Goal: Task Accomplishment & Management: Manage account settings

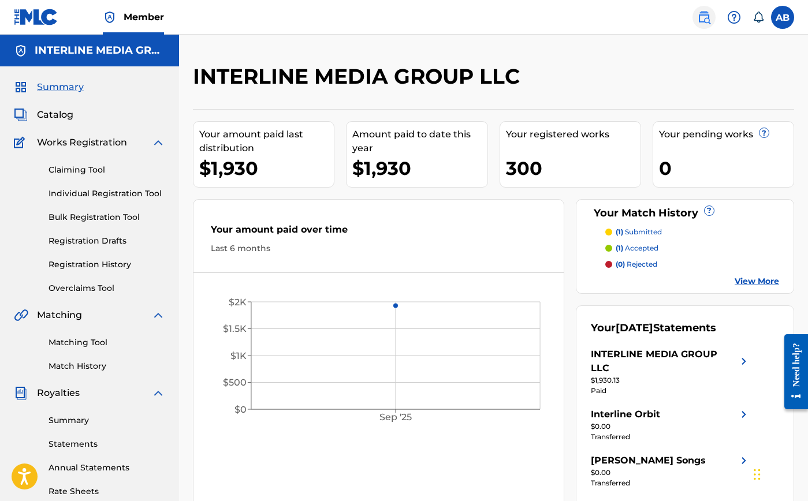
click at [706, 18] on img at bounding box center [704, 17] width 14 height 14
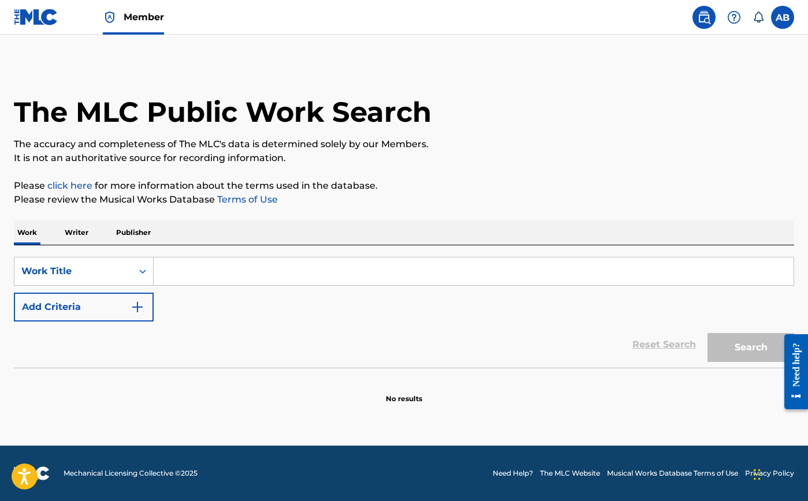
click at [176, 264] on input "Search Form" at bounding box center [474, 272] width 640 height 28
click at [105, 278] on div "Work Title" at bounding box center [73, 271] width 118 height 22
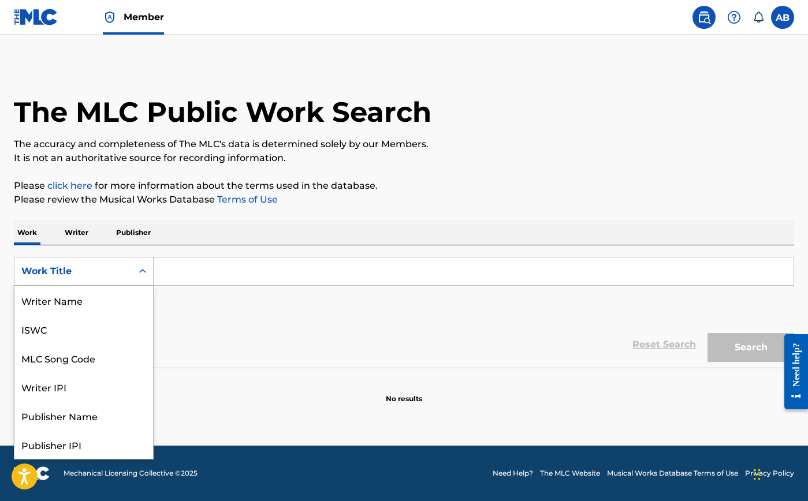
scroll to position [58, 0]
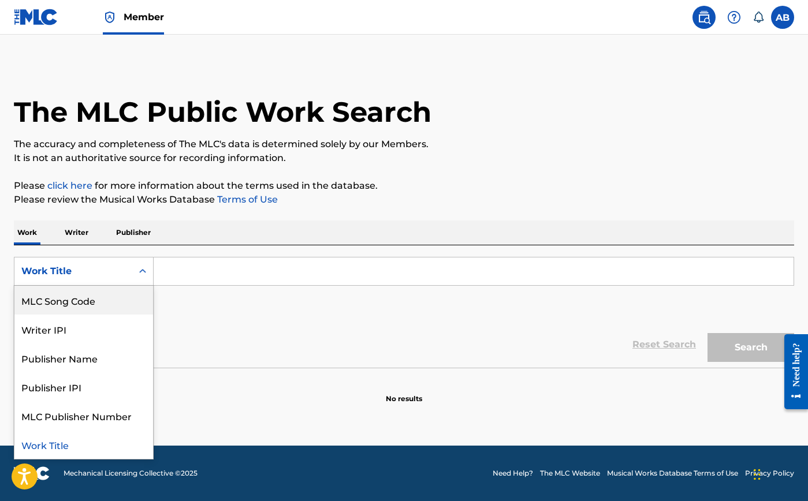
click at [96, 297] on div "MLC Song Code" at bounding box center [83, 300] width 139 height 29
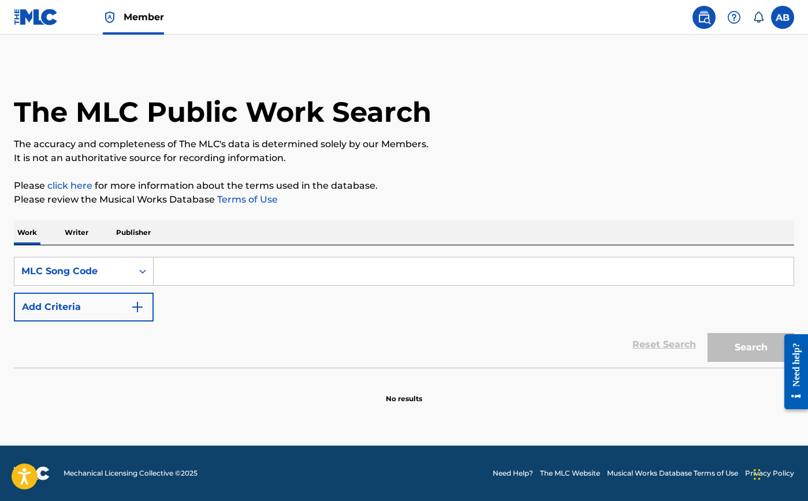
click at [240, 264] on input "Search Form" at bounding box center [474, 272] width 640 height 28
type input "CA44BF"
click at [765, 354] on button "Search" at bounding box center [750, 347] width 87 height 29
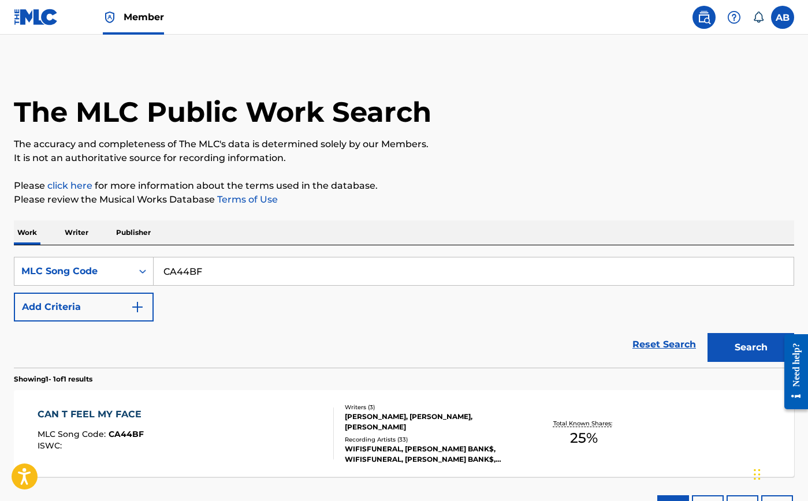
scroll to position [91, 0]
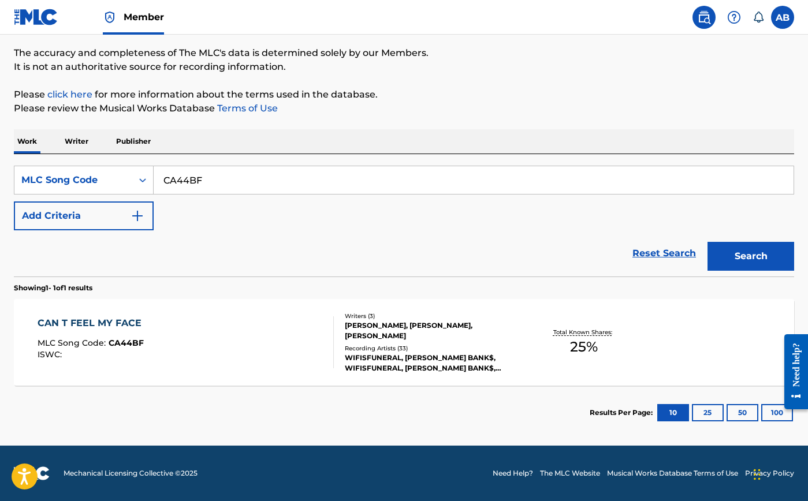
click at [110, 318] on div "CAN T FEEL MY FACE" at bounding box center [93, 323] width 110 height 14
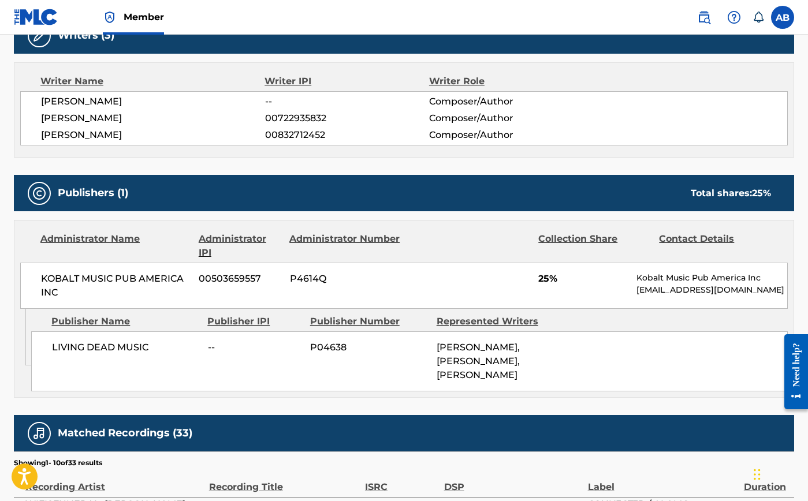
scroll to position [448, 0]
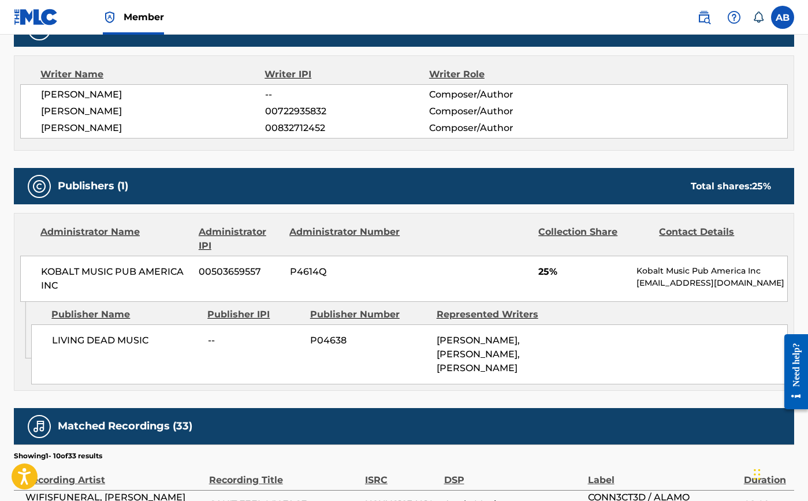
click at [106, 369] on div "LIVING DEAD MUSIC -- P04638 ISAIAH RIVERA, RICHARD BURRELL, JIMMY DUVAL" at bounding box center [409, 355] width 756 height 60
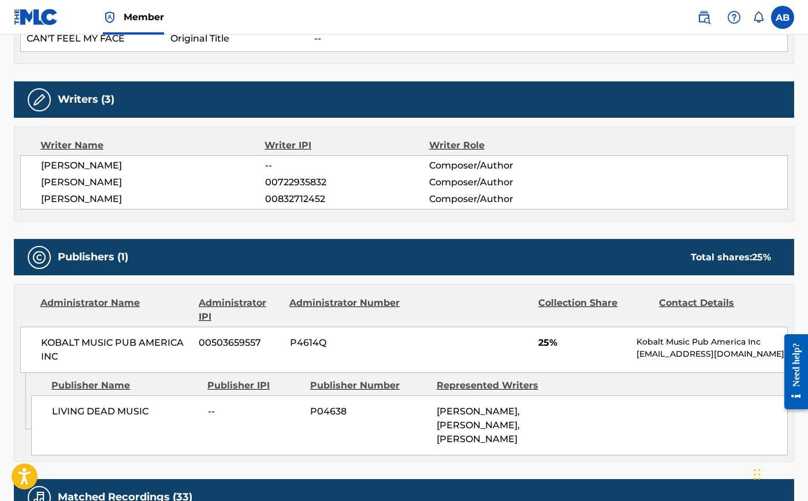
scroll to position [0, 0]
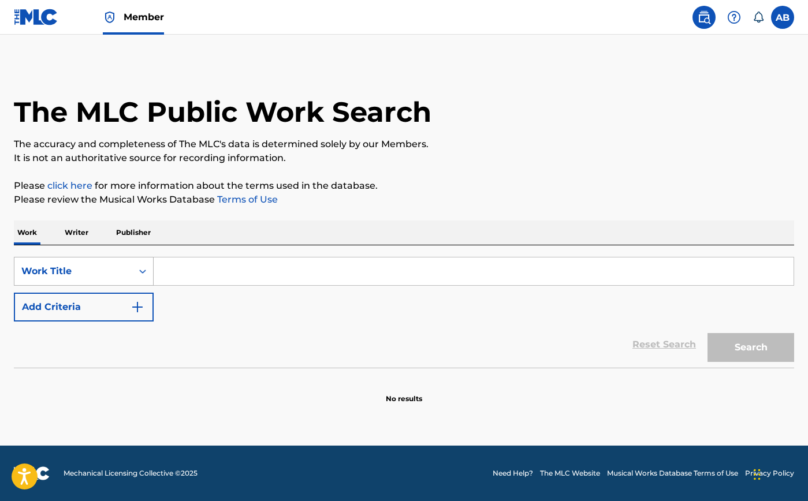
click at [105, 282] on div "Work Title" at bounding box center [73, 271] width 118 height 22
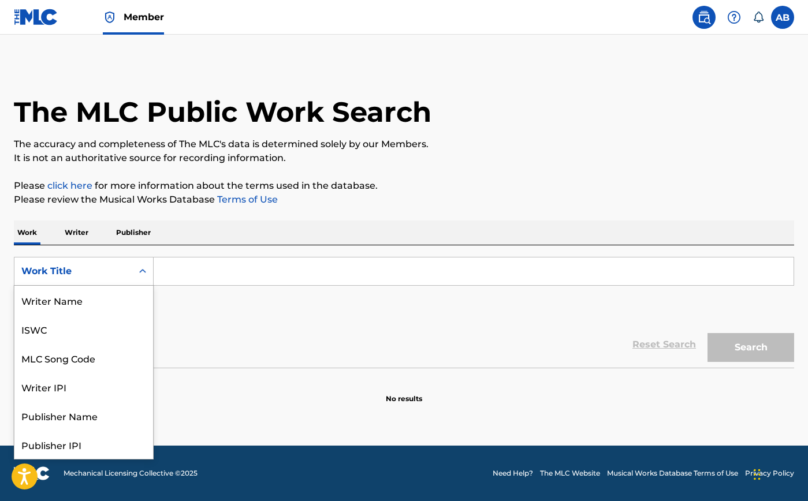
scroll to position [58, 0]
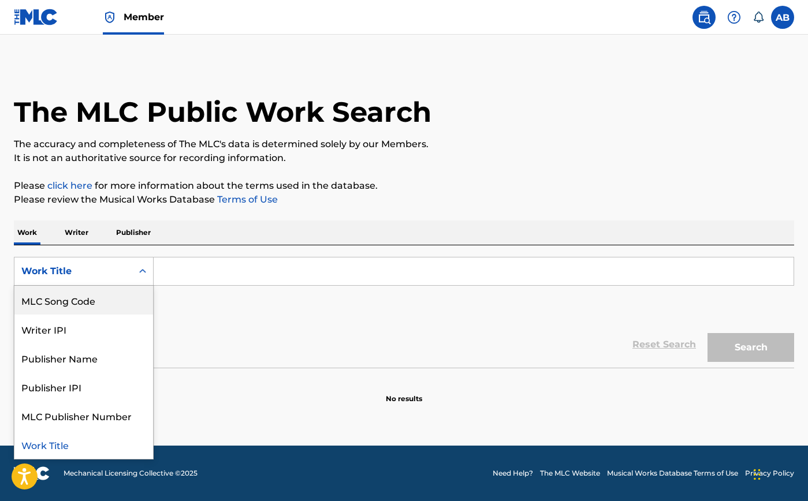
click at [99, 297] on div "MLC Song Code" at bounding box center [83, 300] width 139 height 29
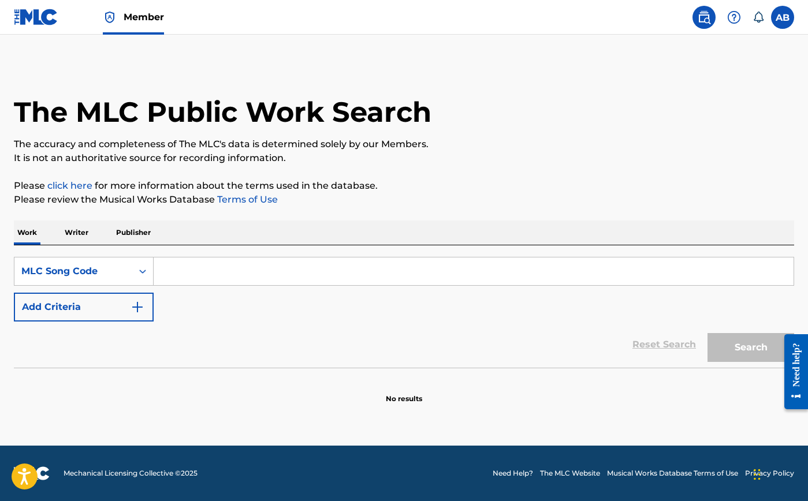
click at [254, 275] on input "Search Form" at bounding box center [474, 272] width 640 height 28
type input "HA28CP"
click at [750, 349] on button "Search" at bounding box center [750, 347] width 87 height 29
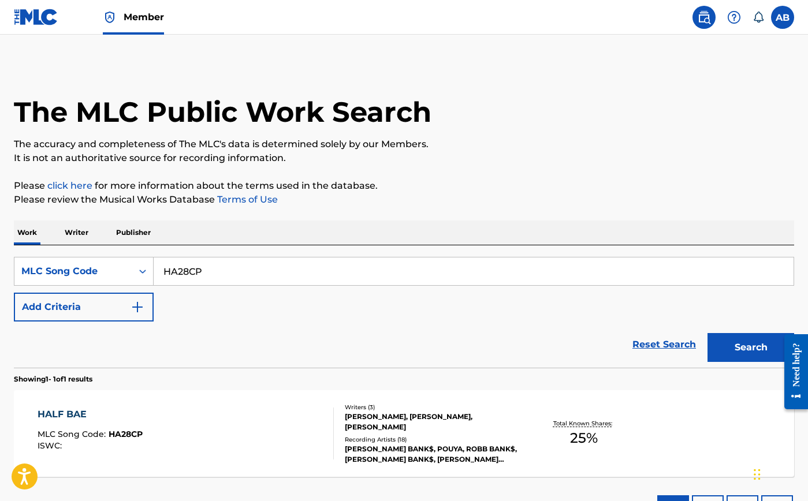
scroll to position [54, 0]
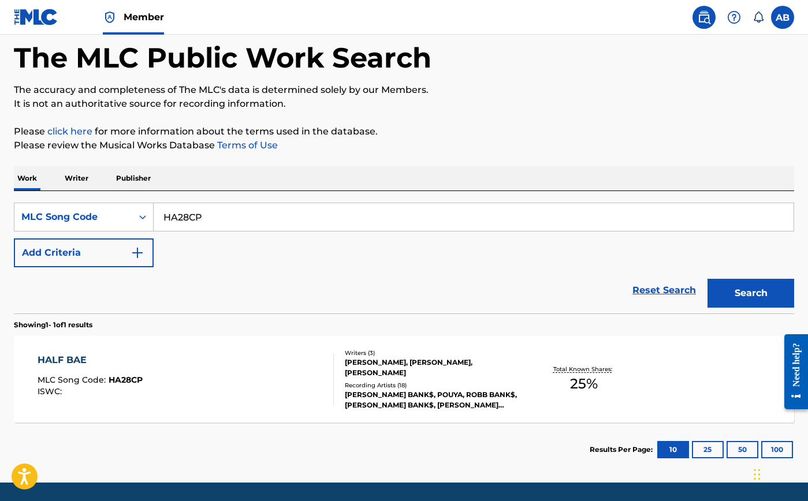
click at [88, 359] on div "HALF BAE" at bounding box center [90, 360] width 105 height 14
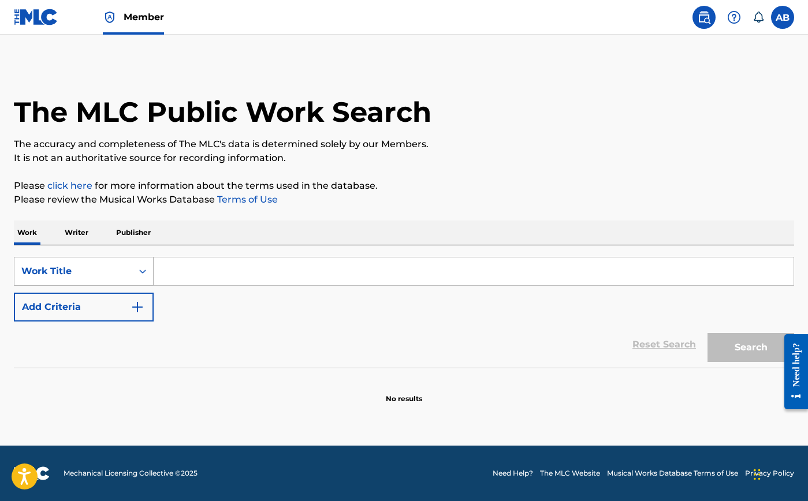
click at [83, 274] on div "Work Title" at bounding box center [73, 271] width 104 height 14
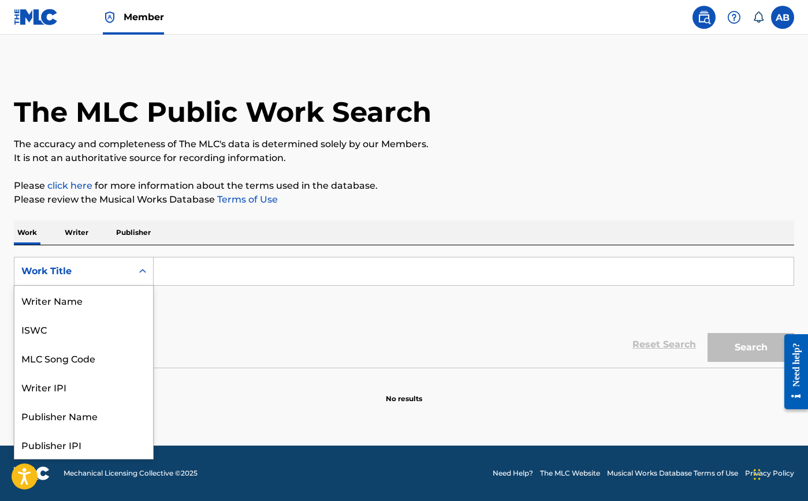
scroll to position [58, 0]
click at [90, 315] on div "Writer IPI" at bounding box center [83, 329] width 139 height 29
click at [124, 263] on div "Writer IPI" at bounding box center [73, 271] width 118 height 22
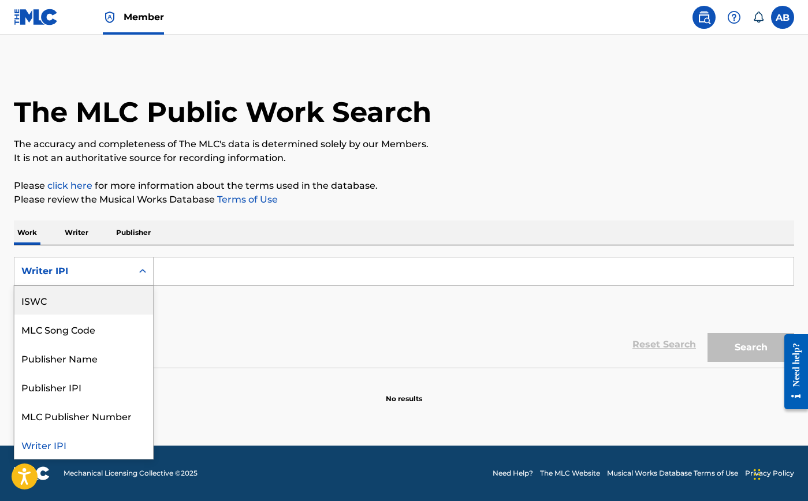
click at [103, 299] on div "ISWC" at bounding box center [83, 300] width 139 height 29
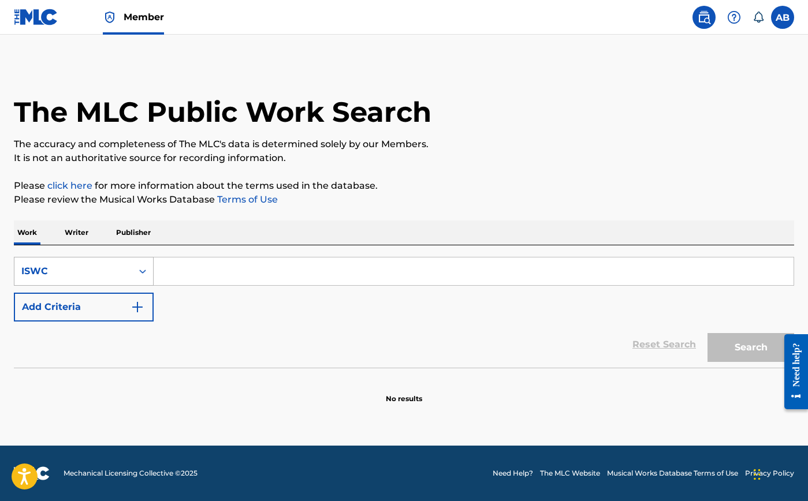
click at [118, 278] on div "ISWC" at bounding box center [73, 271] width 104 height 14
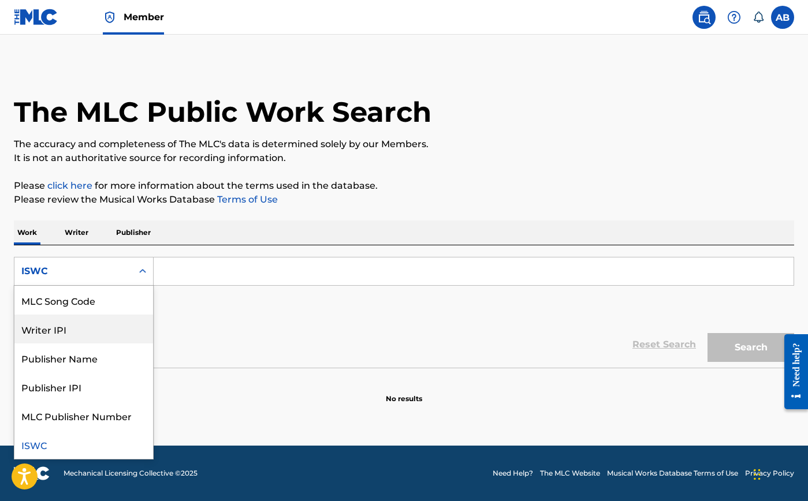
click at [96, 305] on div "MLC Song Code" at bounding box center [83, 300] width 139 height 29
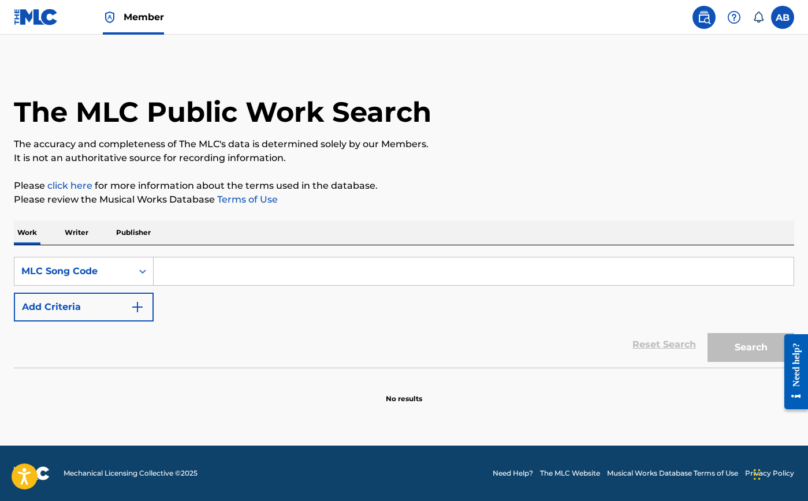
click at [208, 279] on input "Search Form" at bounding box center [474, 272] width 640 height 28
type input "FVAGS5"
click at [733, 346] on button "Search" at bounding box center [750, 347] width 87 height 29
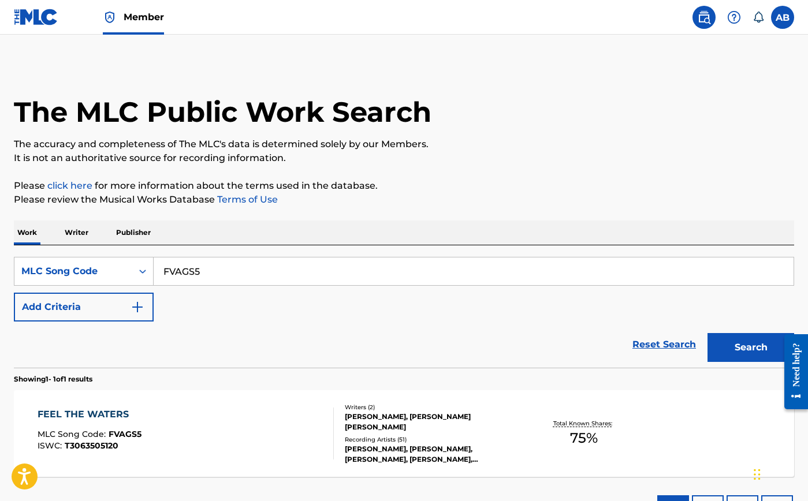
scroll to position [91, 0]
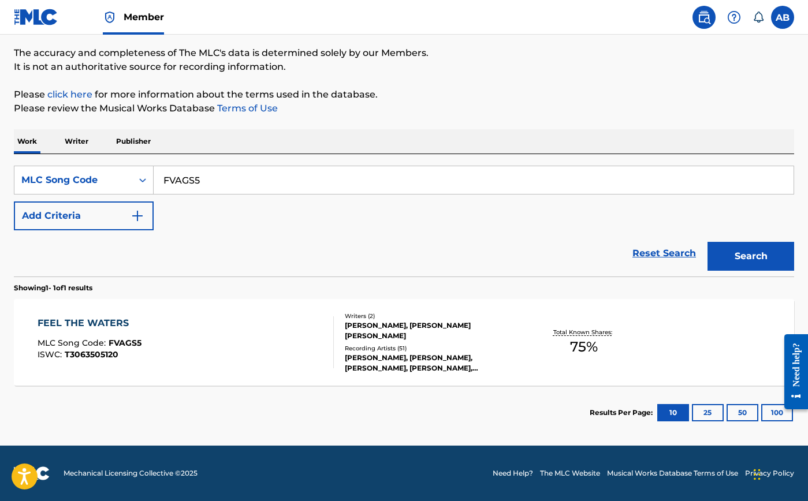
click at [91, 327] on div "FEEL THE WATERS" at bounding box center [90, 323] width 104 height 14
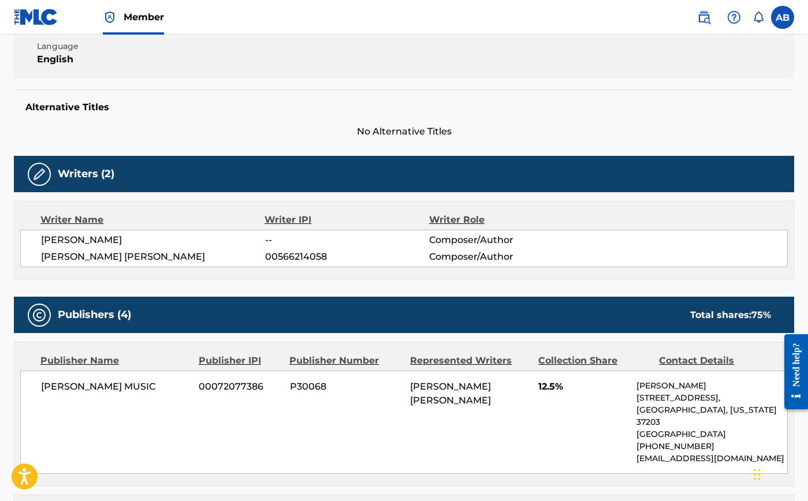
scroll to position [277, 0]
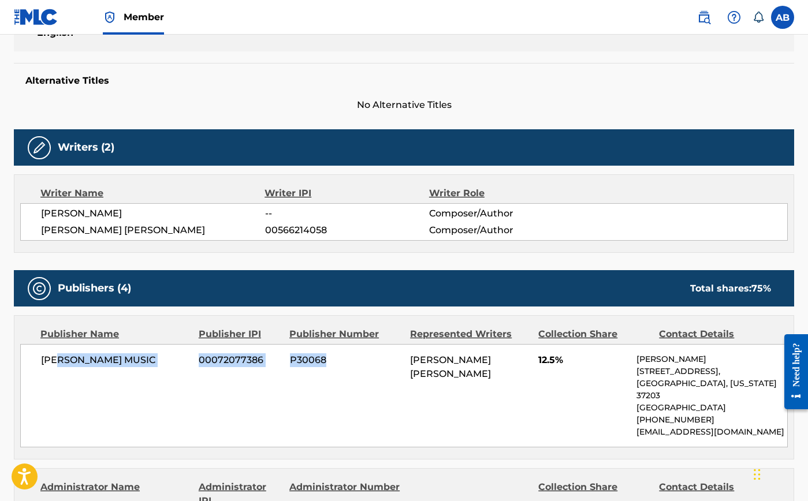
drag, startPoint x: 58, startPoint y: 360, endPoint x: 354, endPoint y: 359, distance: 296.2
click at [332, 359] on div "[PERSON_NAME] MUSIC 00072077386 P30068 [PERSON_NAME] [PERSON_NAME] 12.5% [PERSO…" at bounding box center [403, 395] width 767 height 103
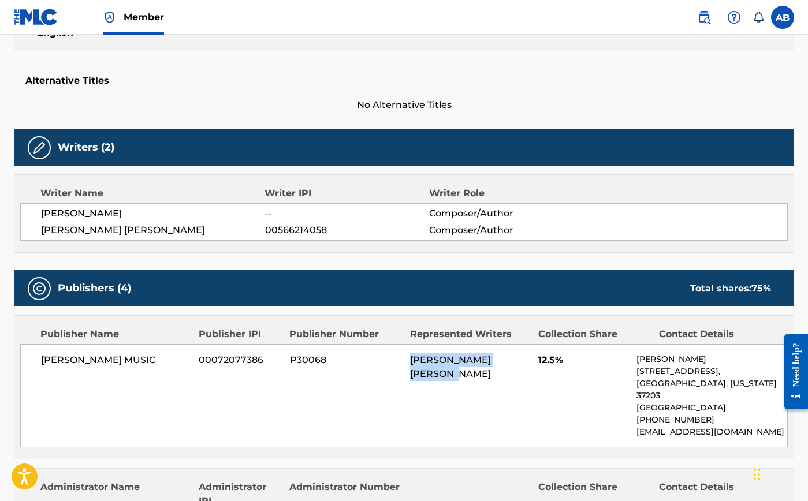
drag, startPoint x: 411, startPoint y: 361, endPoint x: 468, endPoint y: 386, distance: 62.3
click at [468, 386] on div "[PERSON_NAME] MUSIC 00072077386 P30068 [PERSON_NAME] [PERSON_NAME] 12.5% [PERSO…" at bounding box center [403, 395] width 767 height 103
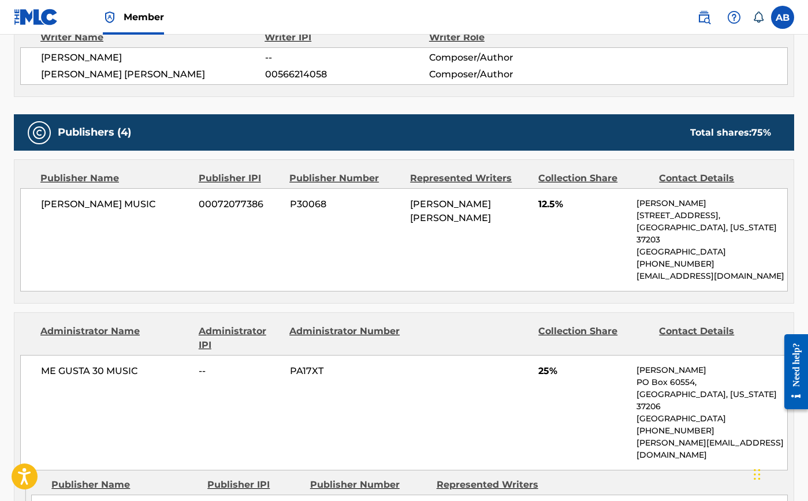
scroll to position [269, 0]
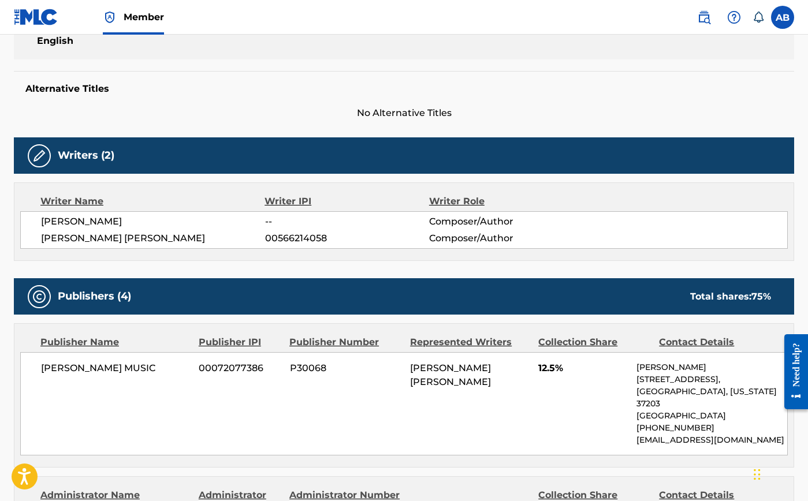
drag, startPoint x: 107, startPoint y: 229, endPoint x: 150, endPoint y: 224, distance: 43.6
click at [150, 224] on div "[PERSON_NAME] -- Composer/Author [PERSON_NAME] [PERSON_NAME] 00566214058 Compos…" at bounding box center [403, 230] width 767 height 38
click at [150, 224] on span "[PERSON_NAME]" at bounding box center [153, 222] width 224 height 14
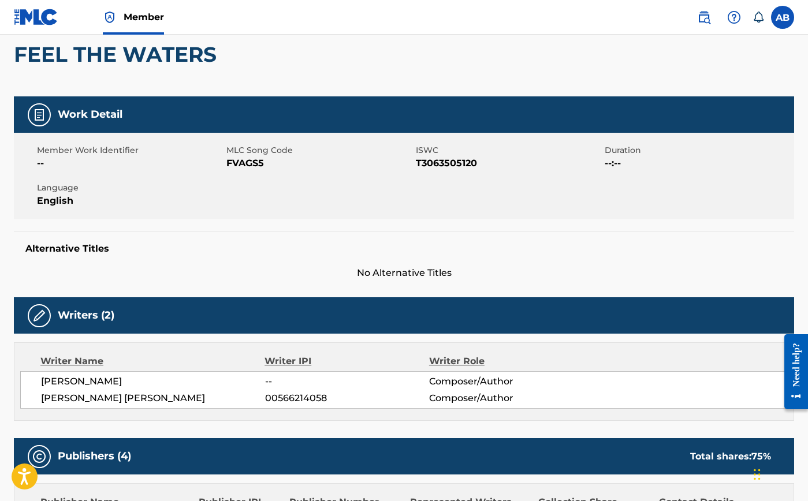
scroll to position [0, 0]
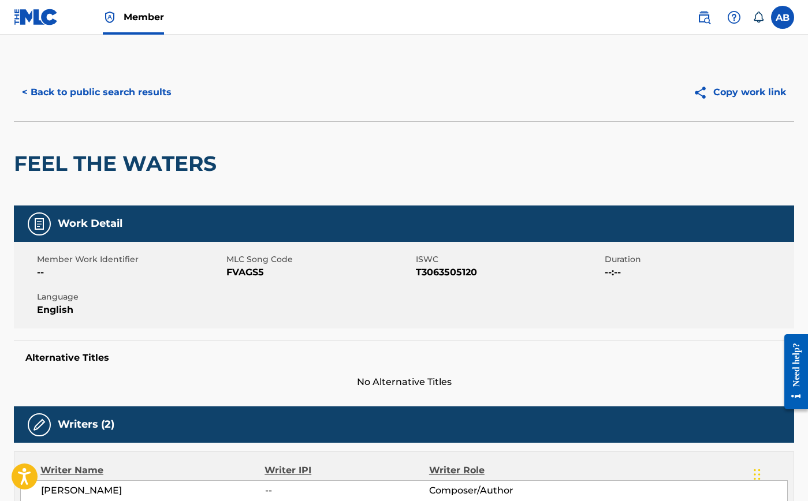
click at [549, 339] on div "Work Detail Member Work Identifier -- MLC Song Code FVAGS5 ISWC T3063505120 Dur…" at bounding box center [404, 298] width 780 height 184
click at [695, 18] on link at bounding box center [703, 17] width 23 height 23
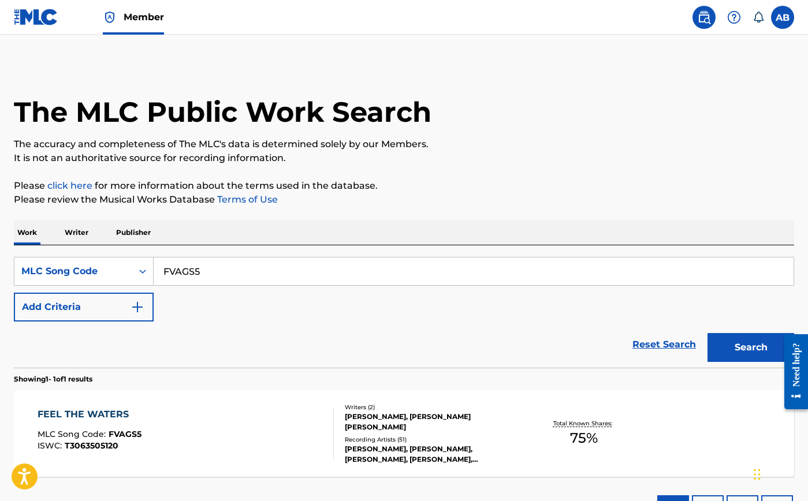
click at [189, 273] on input "FVAGS5" at bounding box center [474, 272] width 640 height 28
drag, startPoint x: 189, startPoint y: 273, endPoint x: 216, endPoint y: 277, distance: 26.9
click at [189, 273] on input "FVAGS5" at bounding box center [474, 272] width 640 height 28
paste input "GA38PF"
type input "GA38PF"
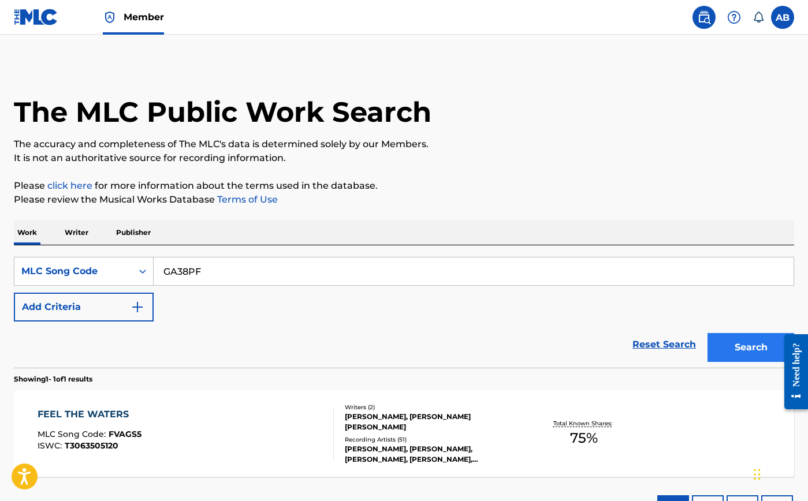
click at [765, 353] on button "Search" at bounding box center [750, 347] width 87 height 29
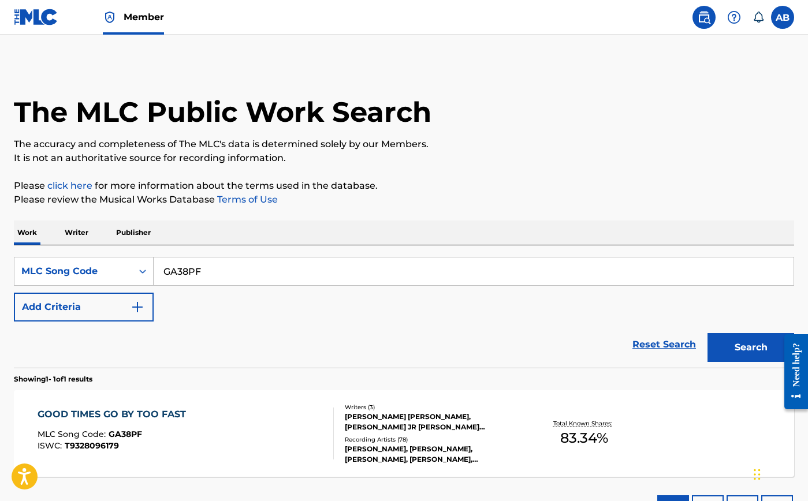
scroll to position [91, 0]
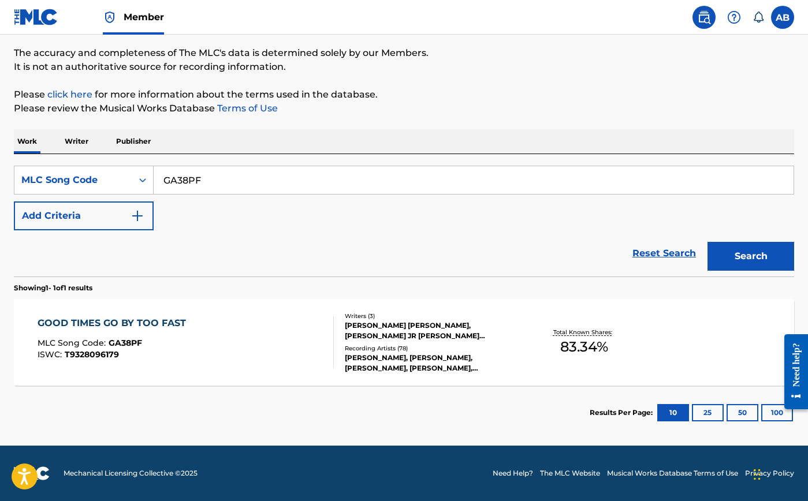
click at [160, 320] on div "GOOD TIMES GO BY TOO FAST" at bounding box center [115, 323] width 154 height 14
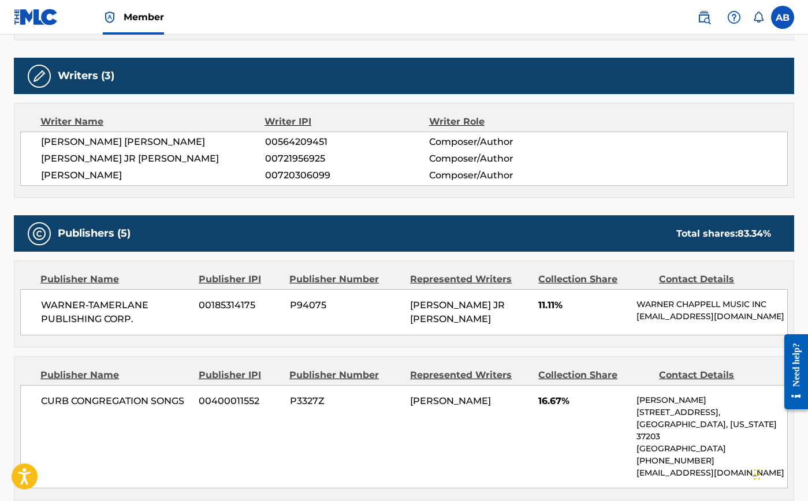
scroll to position [422, 0]
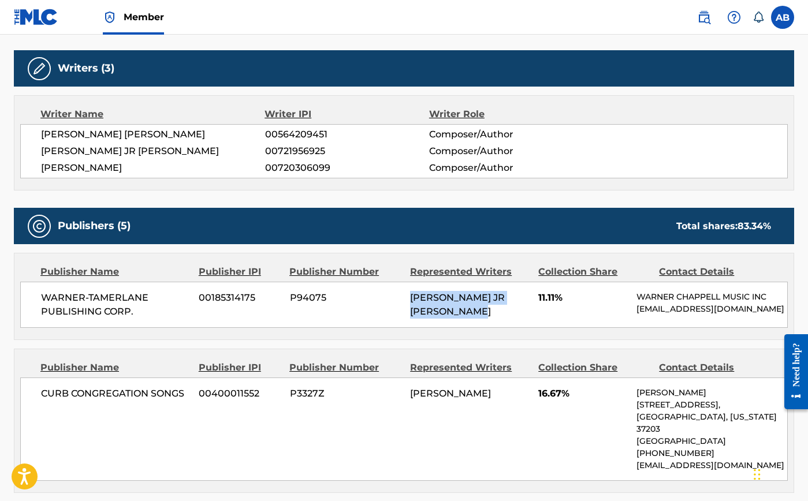
drag, startPoint x: 413, startPoint y: 293, endPoint x: 487, endPoint y: 312, distance: 76.9
click at [482, 310] on div "[PERSON_NAME] JR [PERSON_NAME]" at bounding box center [470, 305] width 120 height 28
click at [488, 313] on div "[PERSON_NAME] JR [PERSON_NAME]" at bounding box center [470, 305] width 120 height 28
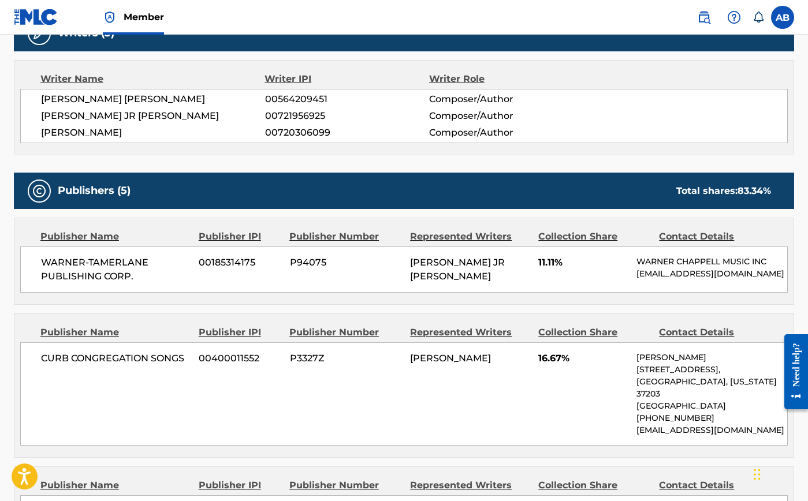
click at [454, 366] on div "[PERSON_NAME]" at bounding box center [470, 359] width 120 height 14
click at [493, 366] on div "[PERSON_NAME]" at bounding box center [470, 359] width 120 height 14
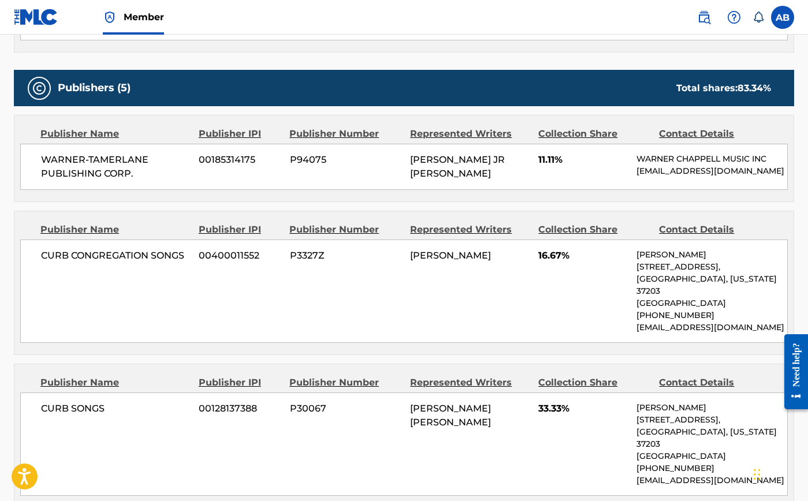
scroll to position [575, 0]
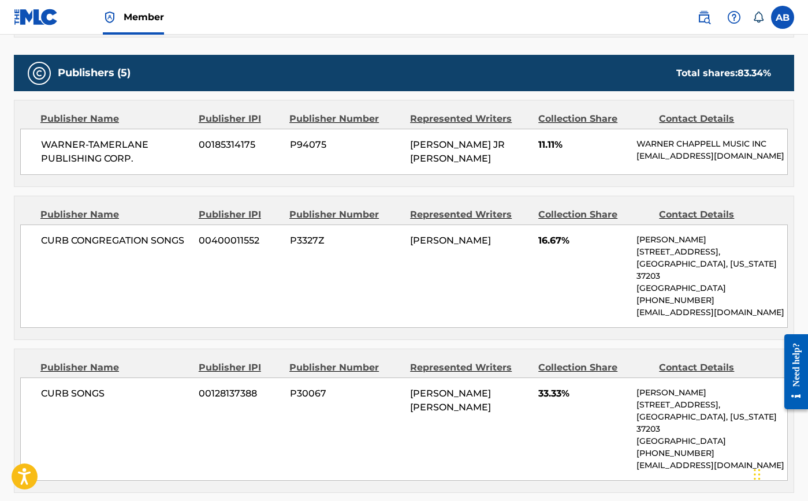
click at [62, 387] on span "CURB SONGS" at bounding box center [115, 394] width 149 height 14
click at [117, 388] on span "CURB SONGS" at bounding box center [115, 394] width 149 height 14
click at [54, 238] on div "CURB CONGREGATION SONGS 00400011552 P3327Z [PERSON_NAME] 16.67% [PERSON_NAME] […" at bounding box center [403, 276] width 767 height 103
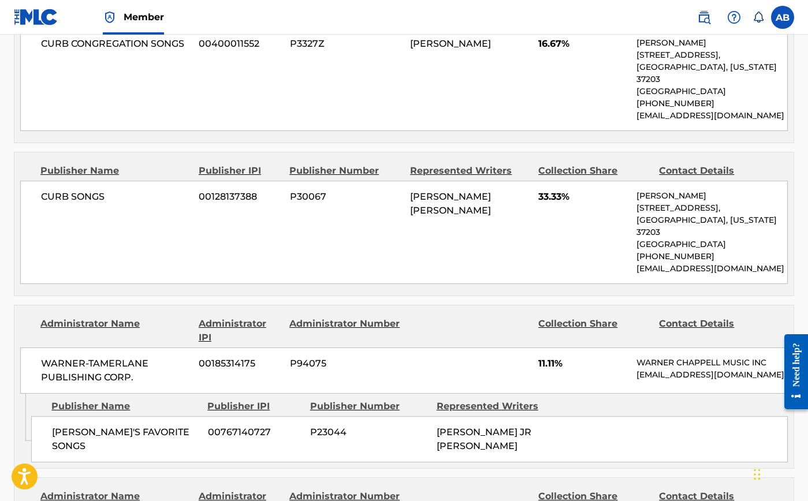
scroll to position [787, 0]
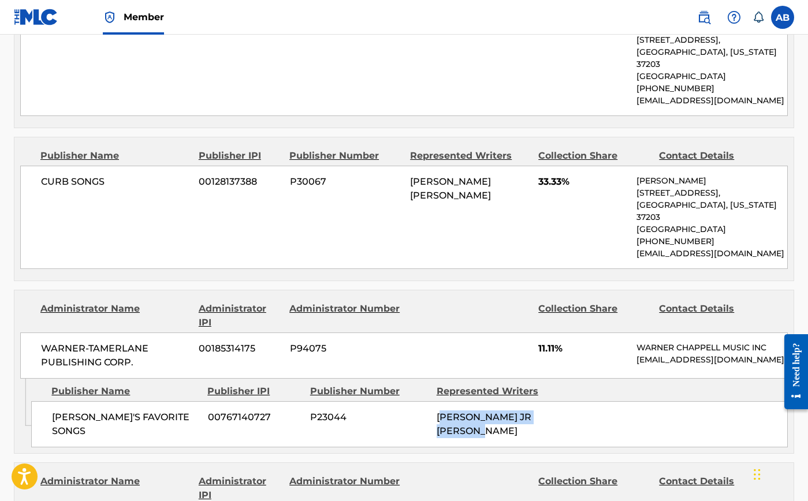
drag, startPoint x: 446, startPoint y: 405, endPoint x: 482, endPoint y: 423, distance: 40.8
click at [478, 420] on span "[PERSON_NAME] JR [PERSON_NAME]" at bounding box center [484, 424] width 95 height 25
click at [497, 431] on div "[PERSON_NAME]'S FAVORITE SONGS 00767140727 P23044 [PERSON_NAME] JR [PERSON_NAME]" at bounding box center [409, 424] width 756 height 46
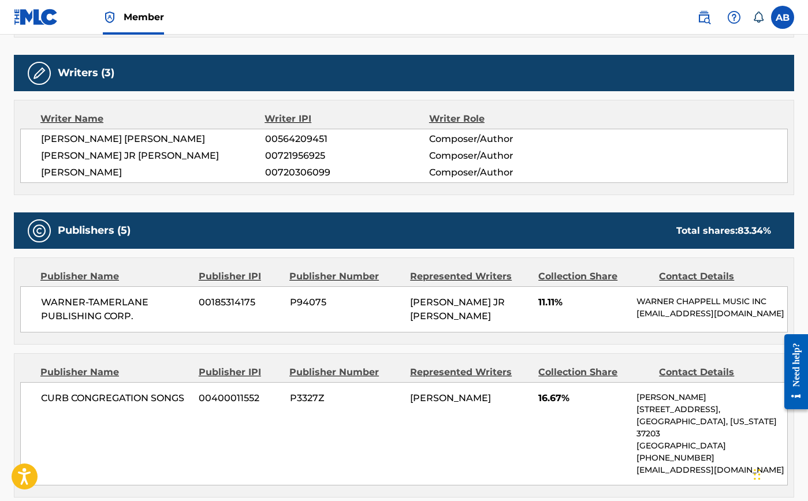
scroll to position [478, 0]
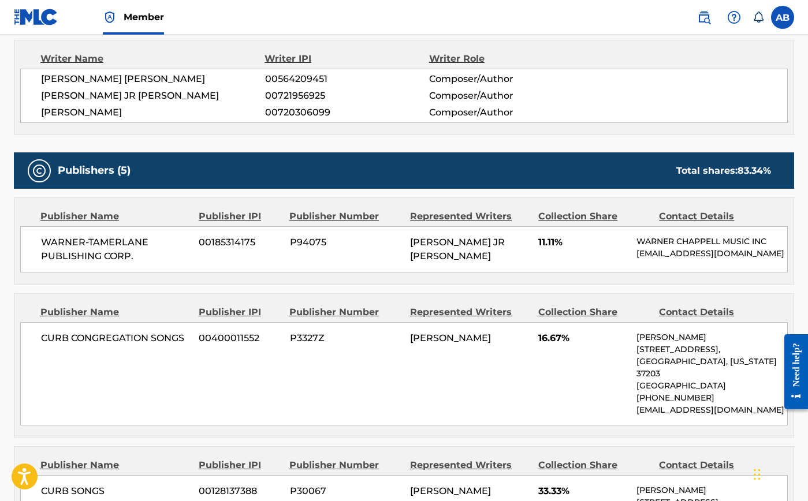
click at [469, 345] on div "[PERSON_NAME]" at bounding box center [470, 338] width 120 height 14
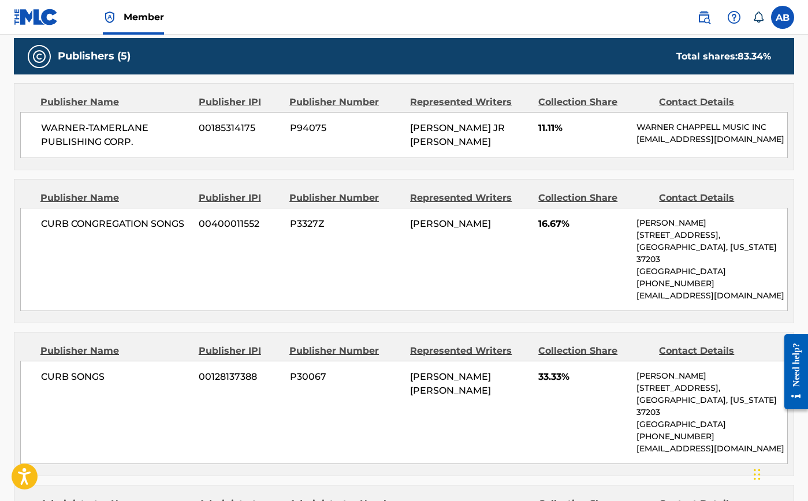
scroll to position [607, 0]
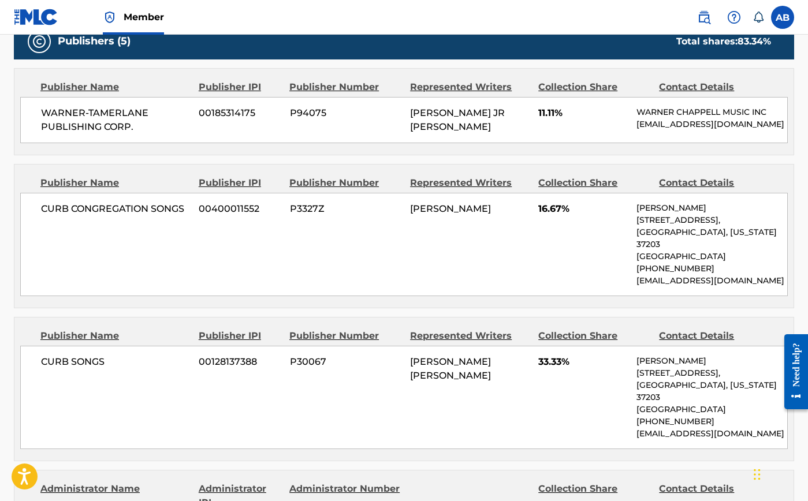
click at [300, 258] on div "CURB CONGREGATION SONGS 00400011552 P3327Z [PERSON_NAME] 16.67% [PERSON_NAME] […" at bounding box center [403, 244] width 767 height 103
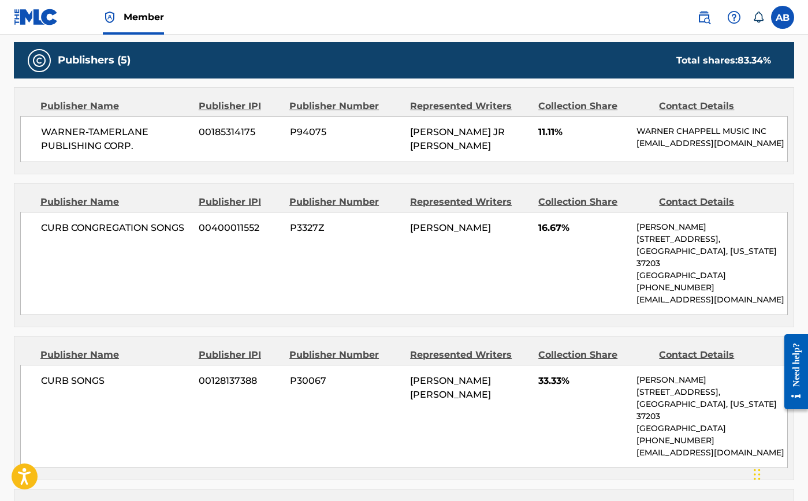
scroll to position [580, 0]
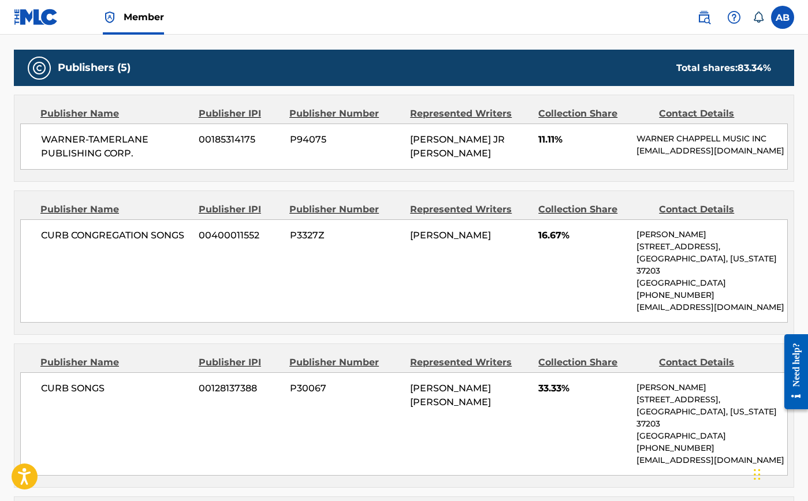
click at [355, 292] on div "CURB CONGREGATION SONGS 00400011552 P3327Z [PERSON_NAME] 16.67% [PERSON_NAME] […" at bounding box center [403, 270] width 767 height 103
drag, startPoint x: 584, startPoint y: 252, endPoint x: 578, endPoint y: 157, distance: 94.9
click at [584, 251] on div "CURB CONGREGATION SONGS 00400011552 P3327Z [PERSON_NAME] 16.67% [PERSON_NAME] […" at bounding box center [403, 270] width 767 height 103
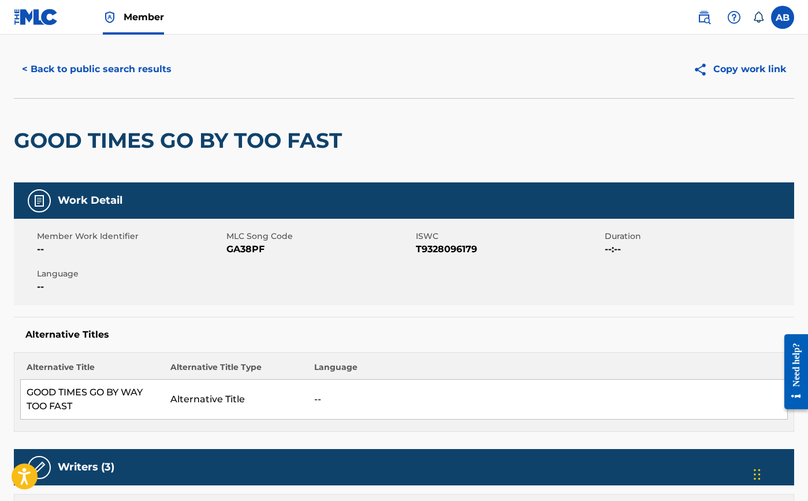
scroll to position [0, 0]
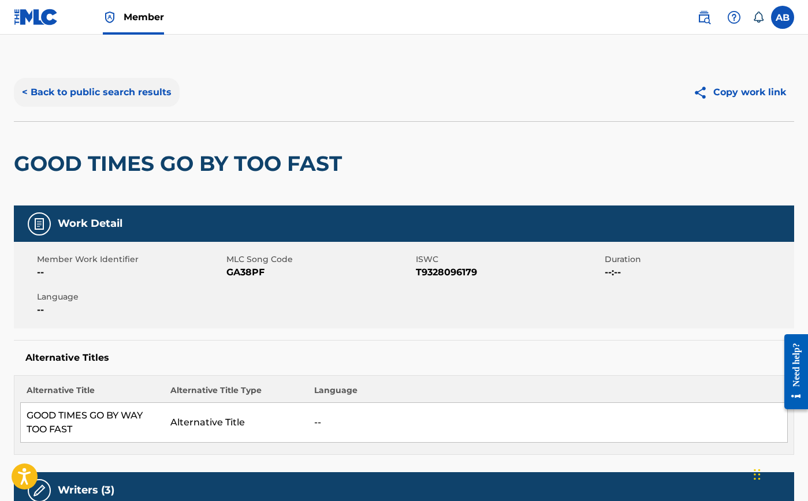
click at [42, 88] on button "< Back to public search results" at bounding box center [97, 92] width 166 height 29
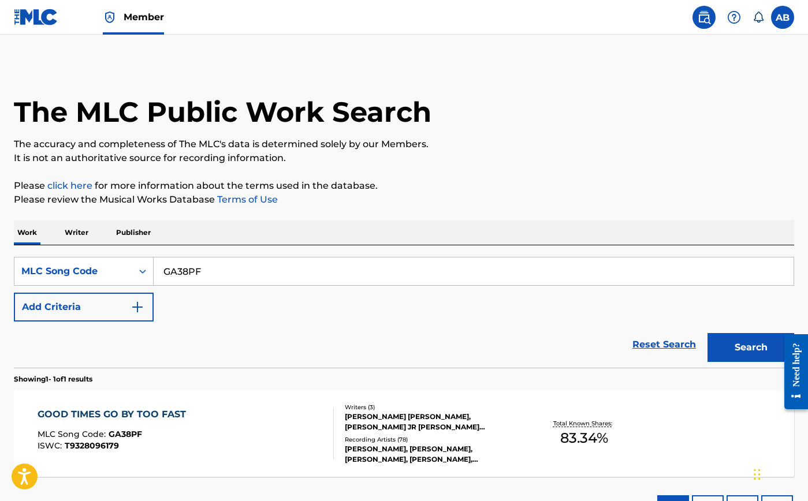
scroll to position [61, 0]
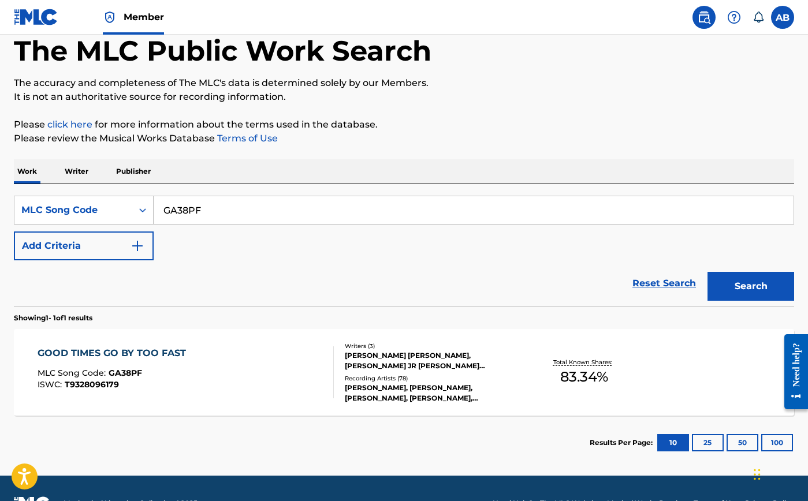
click at [191, 203] on input "GA38PF" at bounding box center [474, 210] width 640 height 28
click at [190, 203] on input "GA38PF" at bounding box center [474, 210] width 640 height 28
drag, startPoint x: 190, startPoint y: 203, endPoint x: 372, endPoint y: 230, distance: 184.0
click at [191, 203] on input "GA38PF" at bounding box center [474, 210] width 640 height 28
type input "CB2RN1"
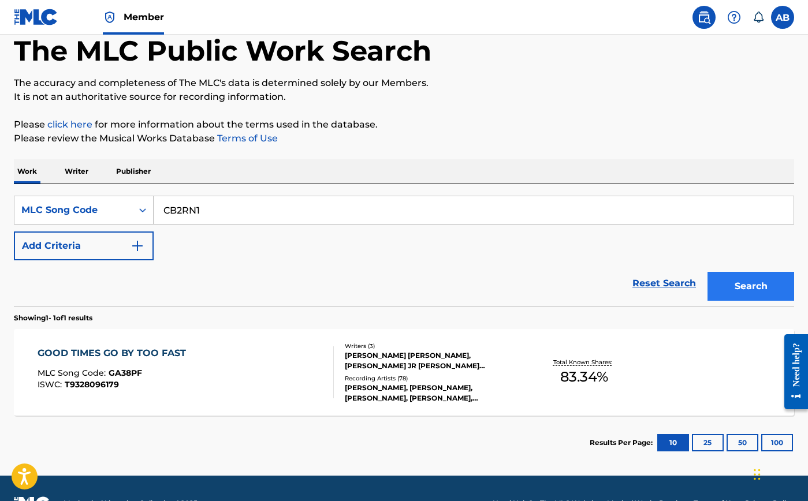
click at [760, 276] on button "Search" at bounding box center [750, 286] width 87 height 29
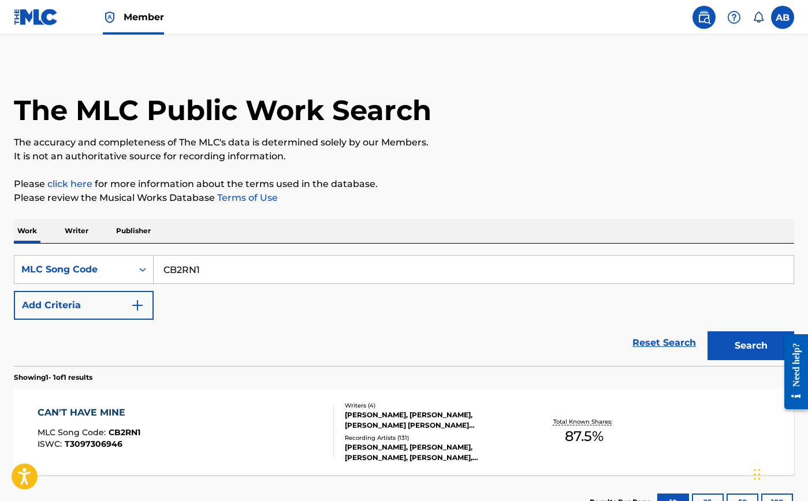
scroll to position [55, 0]
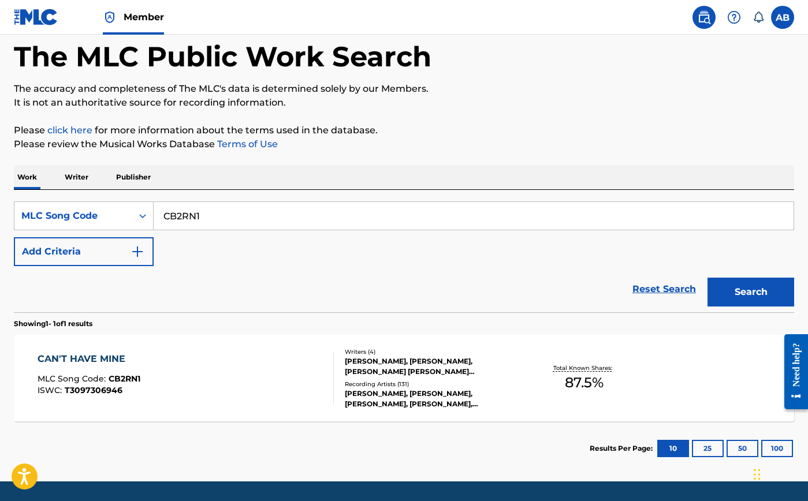
click at [104, 358] on div "CAN'T HAVE MINE" at bounding box center [89, 359] width 103 height 14
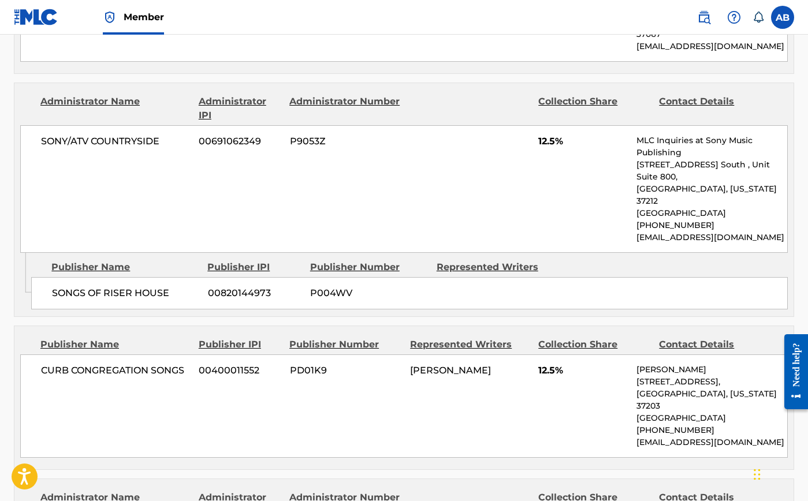
scroll to position [1099, 0]
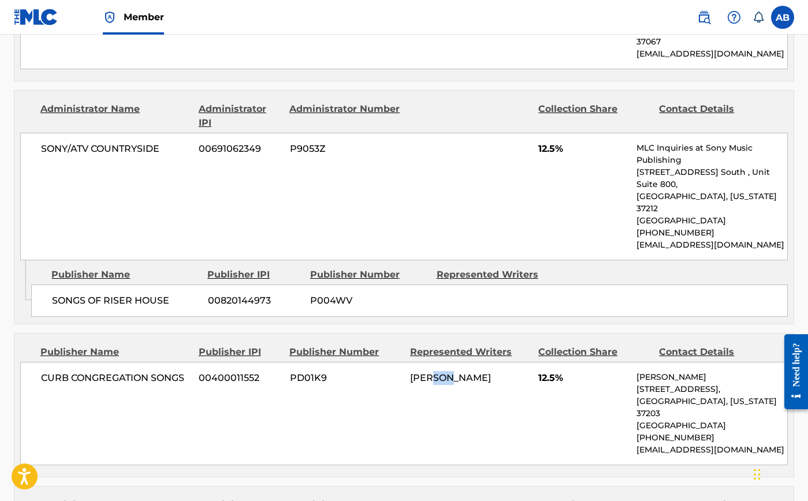
drag, startPoint x: 438, startPoint y: 286, endPoint x: 468, endPoint y: 295, distance: 31.4
click at [467, 372] on span "[PERSON_NAME]" at bounding box center [450, 377] width 81 height 11
drag, startPoint x: 478, startPoint y: 305, endPoint x: 644, endPoint y: 295, distance: 167.2
click at [491, 371] on div "[PERSON_NAME]" at bounding box center [470, 378] width 120 height 14
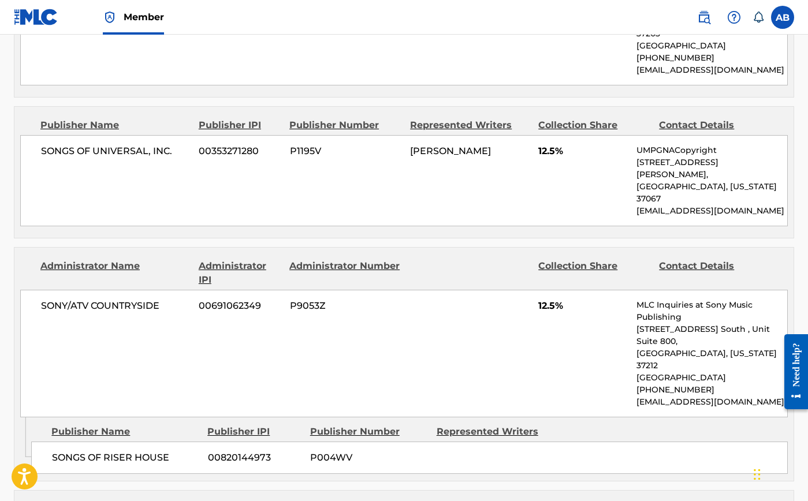
click at [610, 296] on div "SONY/ATV COUNTRYSIDE 00691062349 P9053Z 12.5% MLC Inquiries at Sony Music Publi…" at bounding box center [403, 354] width 767 height 128
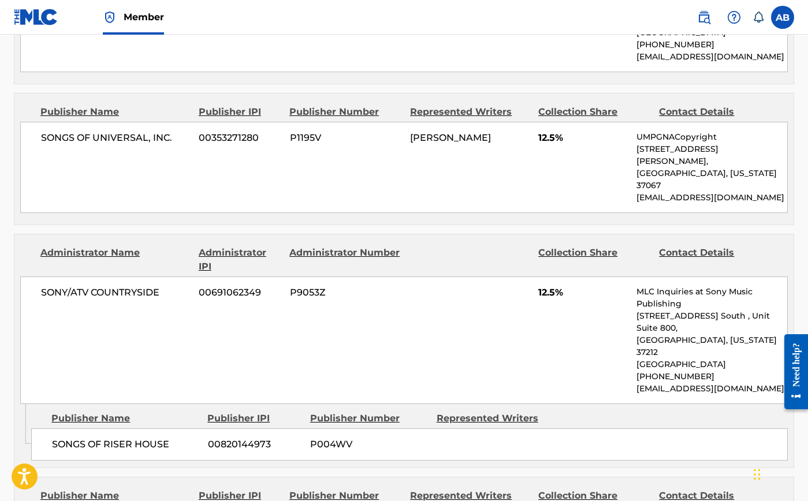
click at [551, 140] on div "SONGS OF UNIVERSAL, INC. 00353271280 P1195V [PERSON_NAME] 12.5% UMPGNACopyright…" at bounding box center [403, 167] width 767 height 91
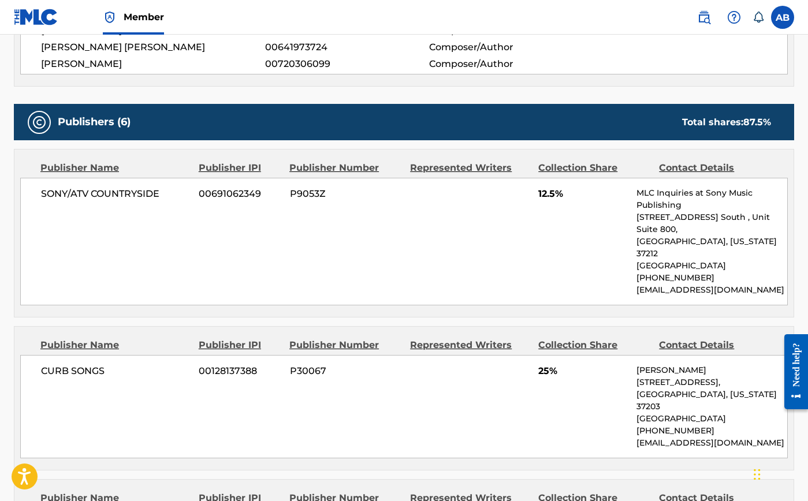
scroll to position [394, 0]
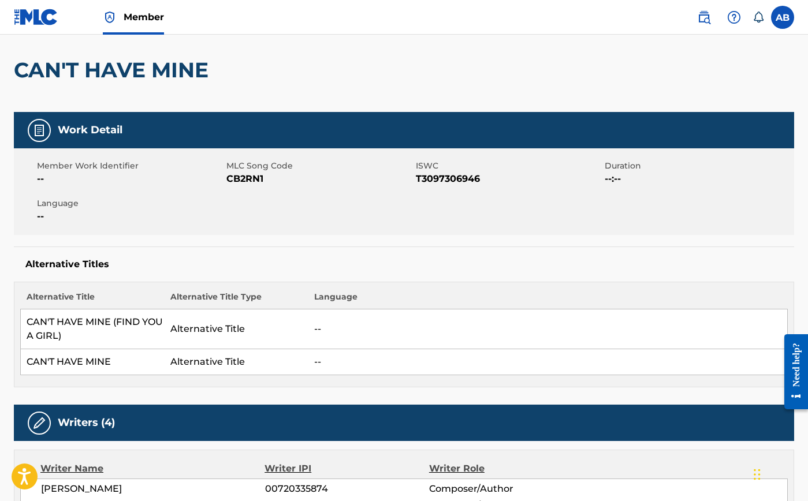
scroll to position [0, 0]
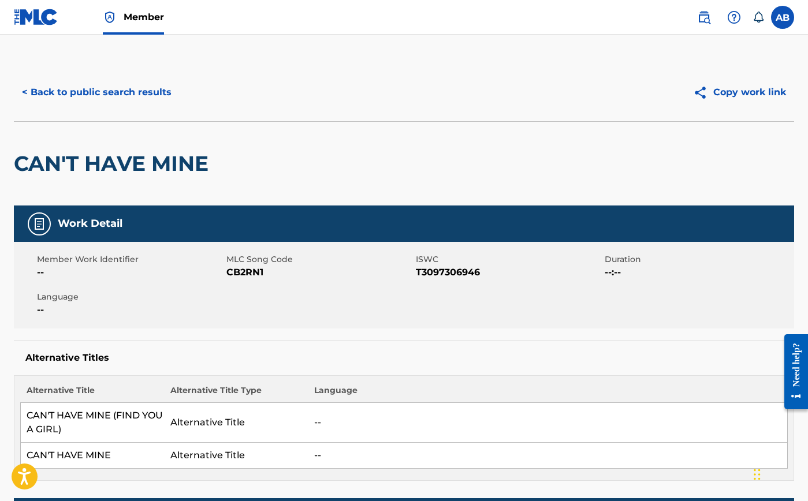
click at [425, 147] on div "CAN'T HAVE MINE" at bounding box center [404, 163] width 780 height 84
click at [477, 197] on div "CAN'T HAVE MINE" at bounding box center [404, 163] width 780 height 84
click at [478, 121] on div "< Back to public search results Copy work link" at bounding box center [404, 93] width 780 height 58
click at [524, 137] on div "CAN'T HAVE MINE" at bounding box center [404, 163] width 780 height 84
click at [203, 126] on div "CAN'T HAVE MINE" at bounding box center [114, 164] width 200 height 84
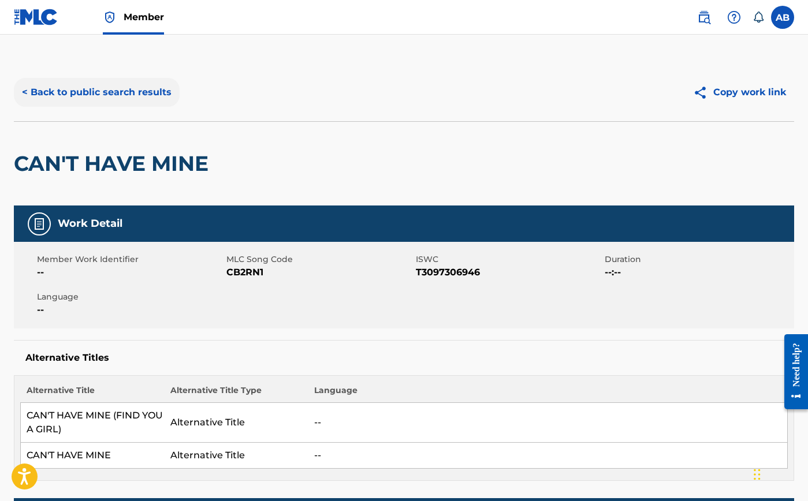
click at [77, 96] on button "< Back to public search results" at bounding box center [97, 92] width 166 height 29
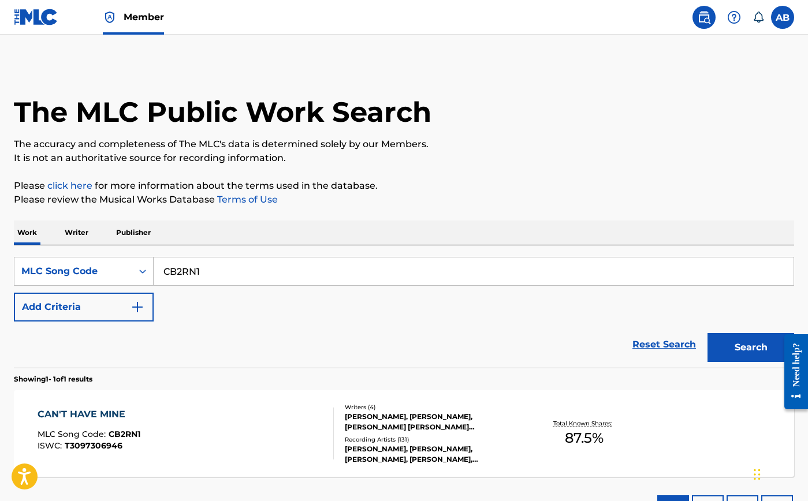
scroll to position [55, 0]
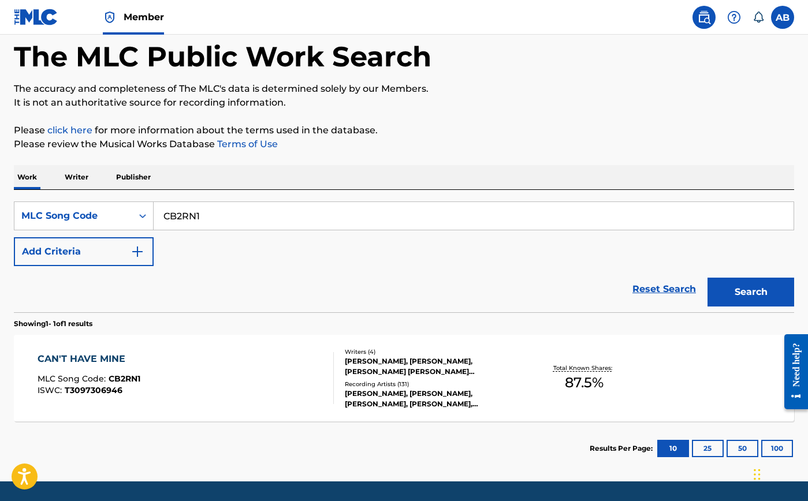
click at [25, 21] on img at bounding box center [36, 17] width 44 height 17
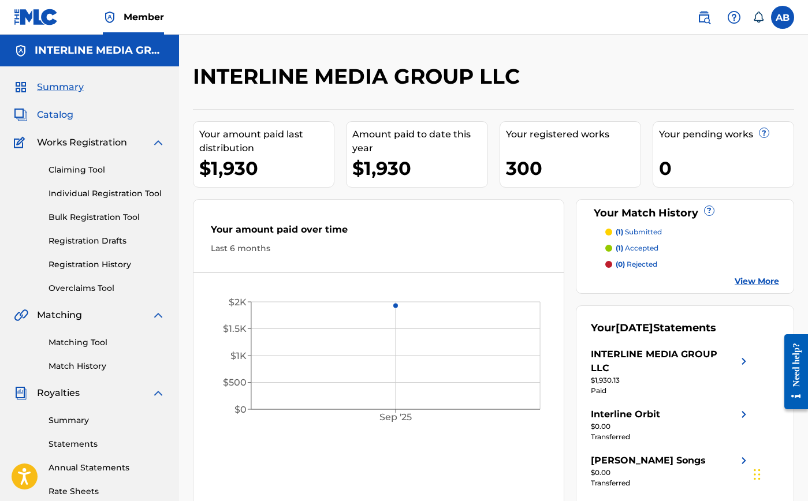
click at [59, 118] on span "Catalog" at bounding box center [55, 115] width 36 height 14
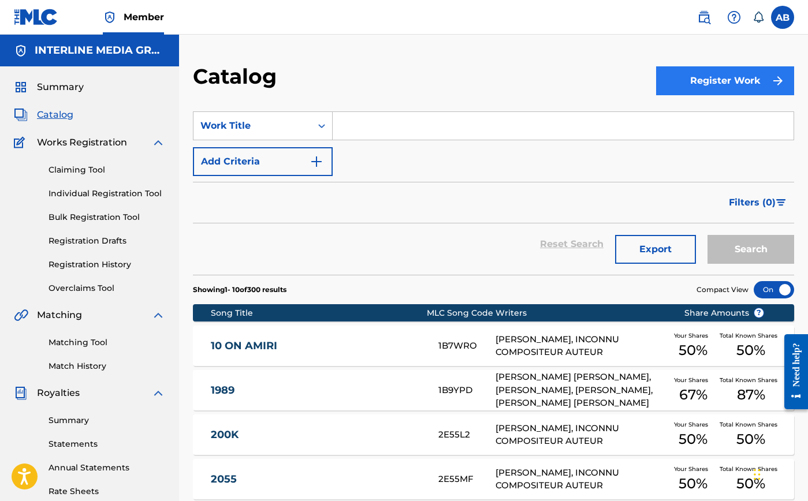
click at [750, 84] on button "Register Work" at bounding box center [725, 80] width 138 height 29
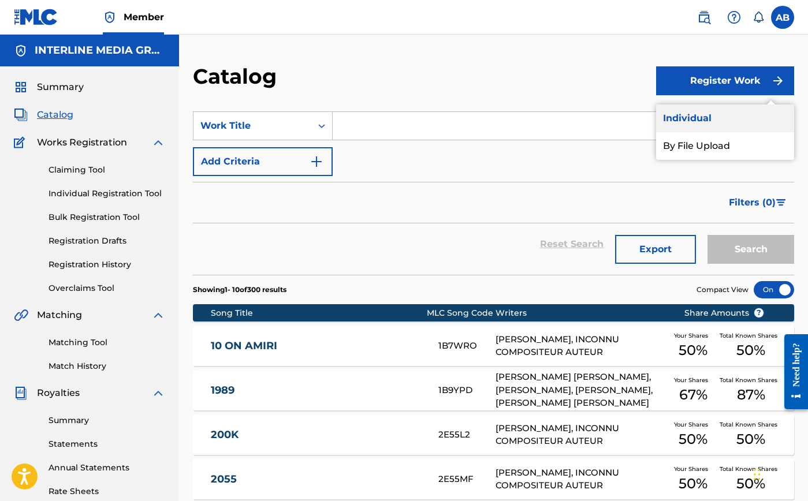
click at [752, 118] on link "Individual" at bounding box center [725, 119] width 138 height 28
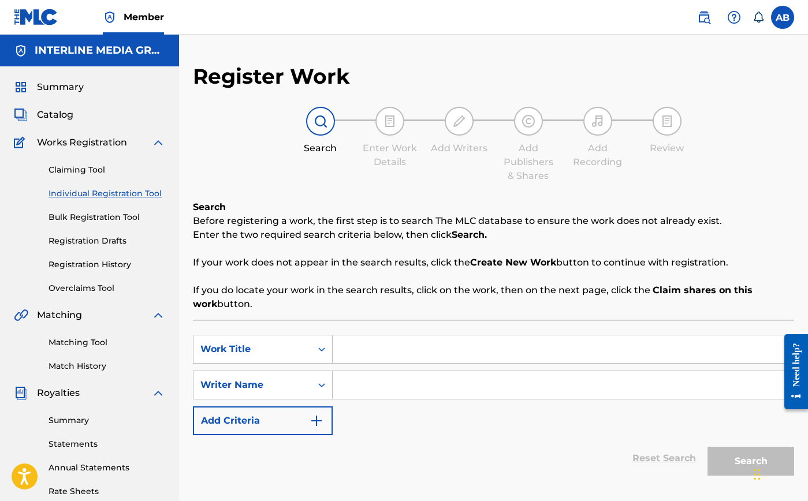
click at [397, 355] on input "Search Form" at bounding box center [563, 350] width 461 height 28
click at [283, 351] on div "Work Title" at bounding box center [263, 349] width 140 height 29
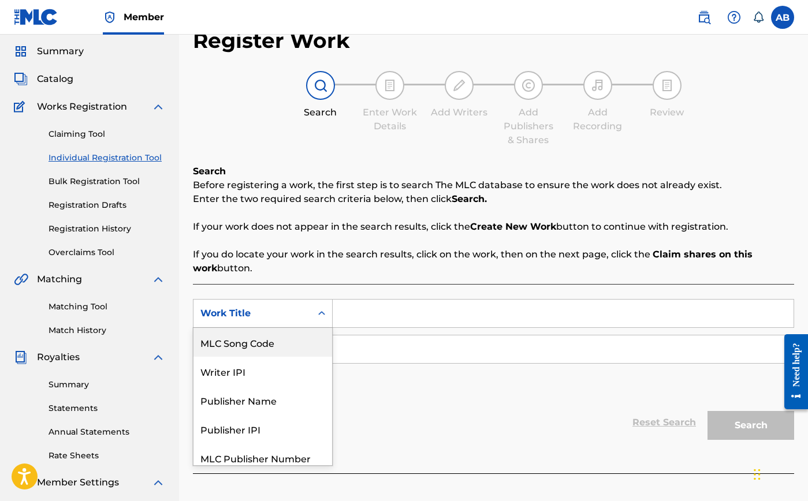
scroll to position [36, 0]
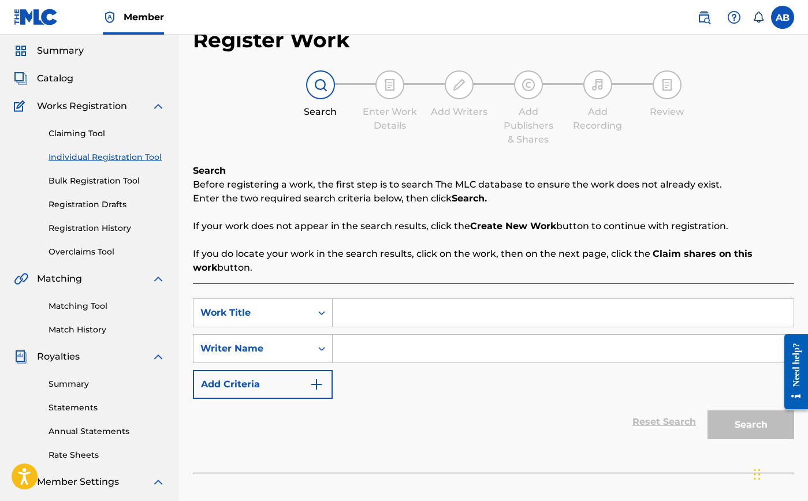
click at [379, 319] on input "Search Form" at bounding box center [563, 313] width 461 height 28
click at [391, 307] on input "Good TIme Go By Too Fast" at bounding box center [563, 313] width 461 height 28
click at [393, 314] on input "Good TIme Go By Too Fast" at bounding box center [563, 313] width 461 height 28
click at [394, 315] on input "Good TIme Go By Too Fast" at bounding box center [563, 313] width 461 height 28
type input "Good TImes Go By Too Fast"
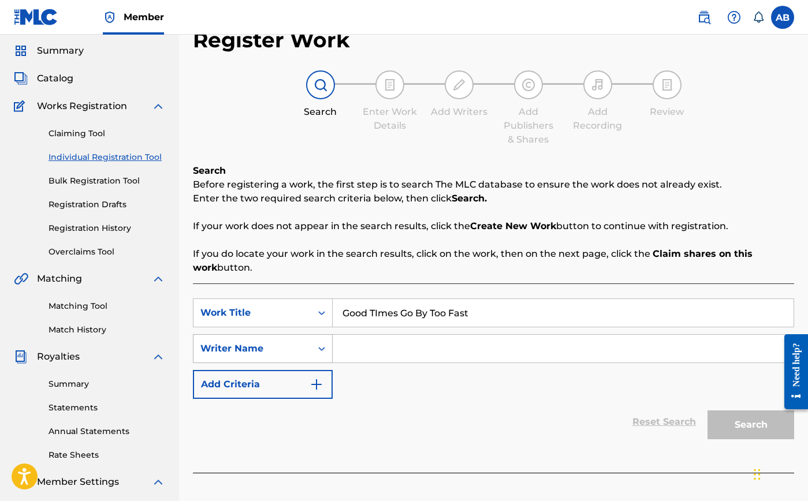
click at [309, 354] on div "Writer Name" at bounding box center [252, 349] width 118 height 22
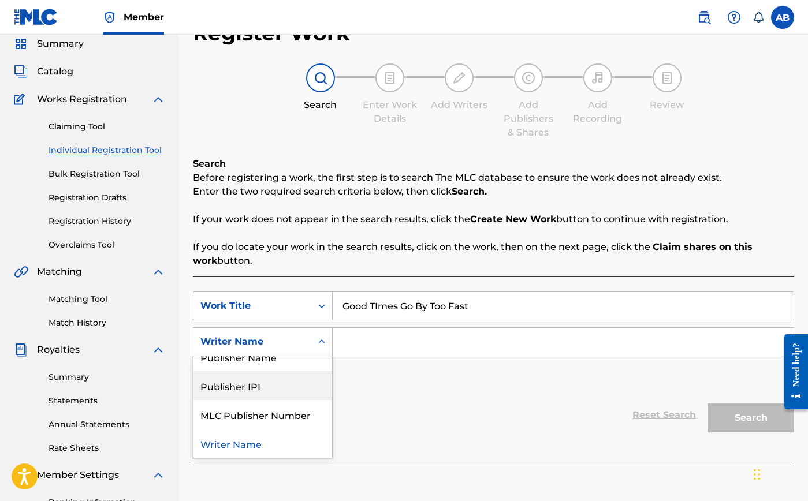
scroll to position [29, 0]
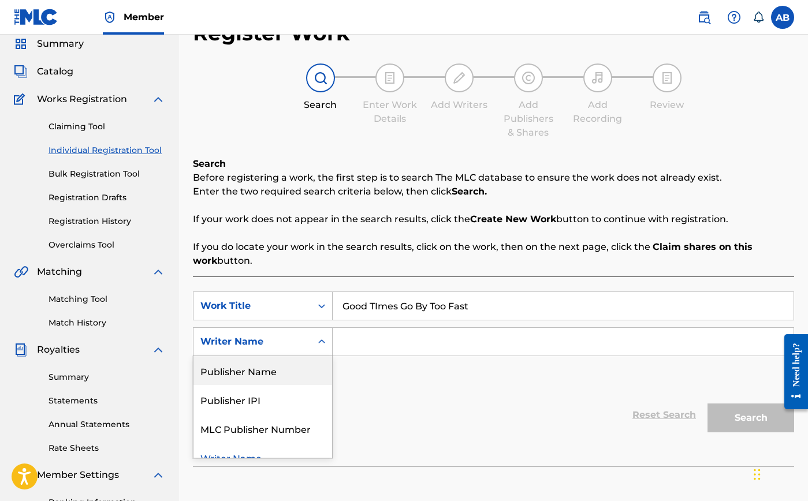
click at [270, 374] on div "Publisher Name" at bounding box center [262, 370] width 139 height 29
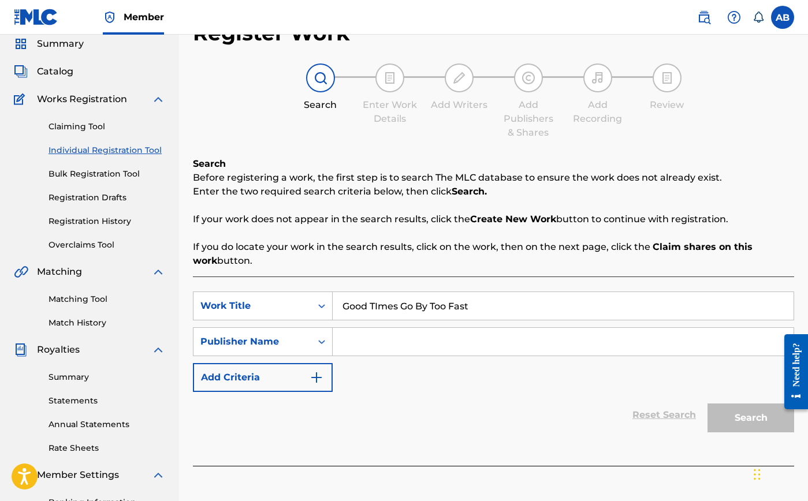
click at [371, 351] on input "Search Form" at bounding box center [563, 342] width 461 height 28
type input "Curb"
click at [747, 415] on button "Search" at bounding box center [750, 418] width 87 height 29
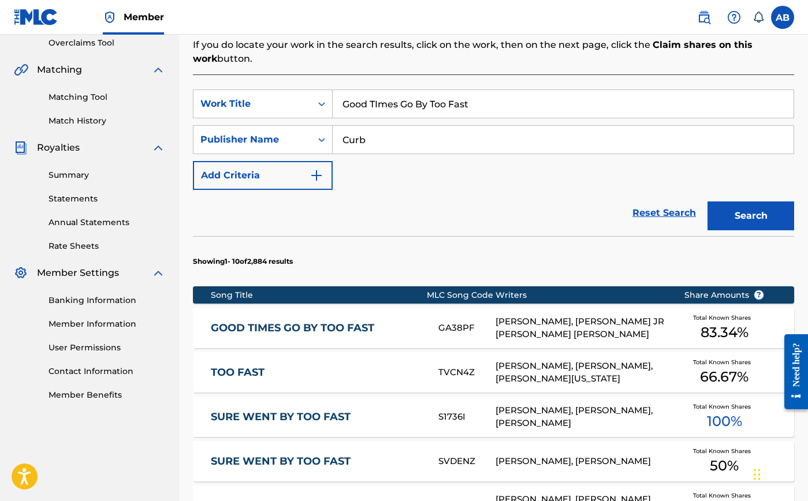
scroll to position [305, 0]
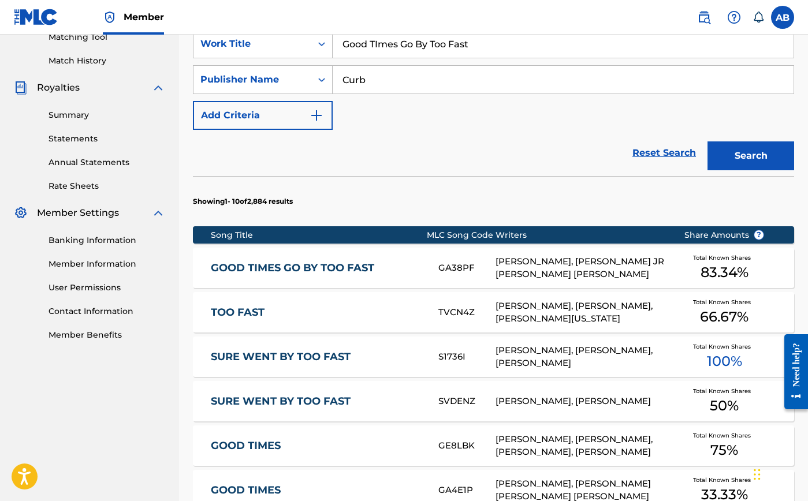
click at [292, 263] on link "GOOD TIMES GO BY TOO FAST" at bounding box center [316, 268] width 211 height 13
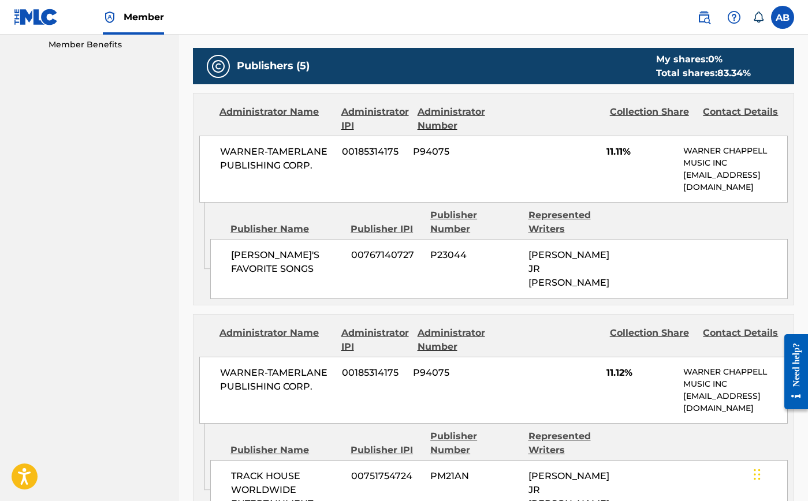
scroll to position [588, 0]
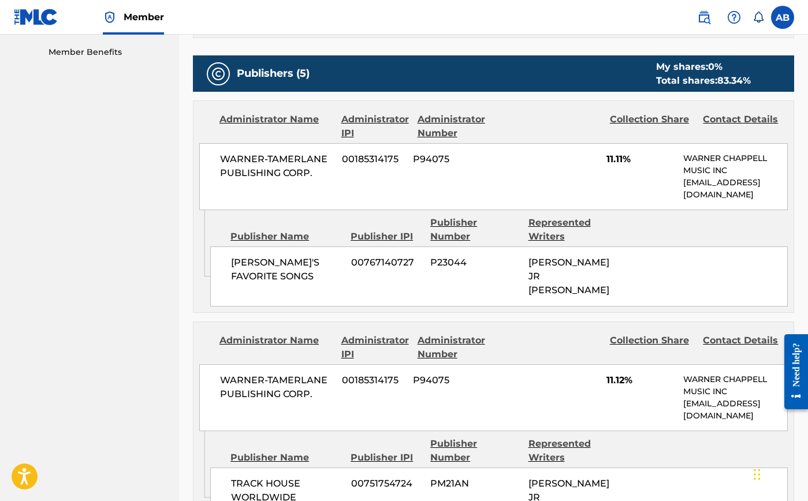
drag, startPoint x: 718, startPoint y: 81, endPoint x: 758, endPoint y: 84, distance: 39.9
click at [758, 84] on div "My shares: 0 % Total shares: 83.34 %" at bounding box center [703, 74] width 118 height 28
drag, startPoint x: 758, startPoint y: 84, endPoint x: 642, endPoint y: 170, distance: 145.3
click at [756, 86] on div "My shares: 0 % Total shares: 83.34 %" at bounding box center [703, 74] width 118 height 28
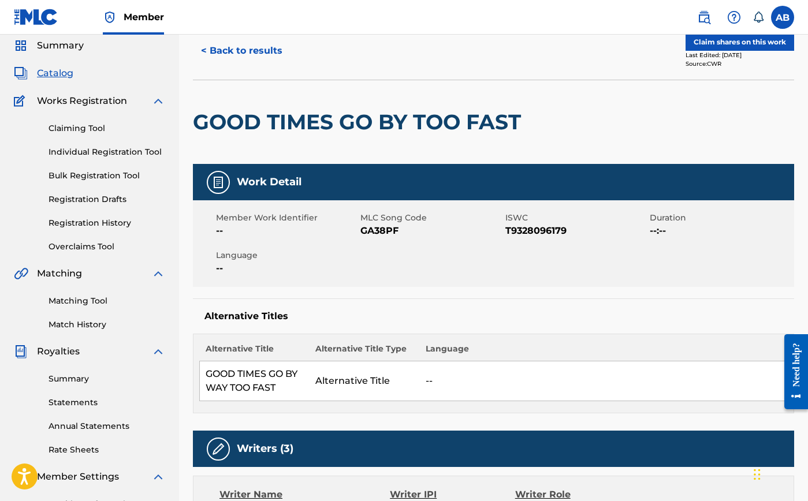
scroll to position [0, 0]
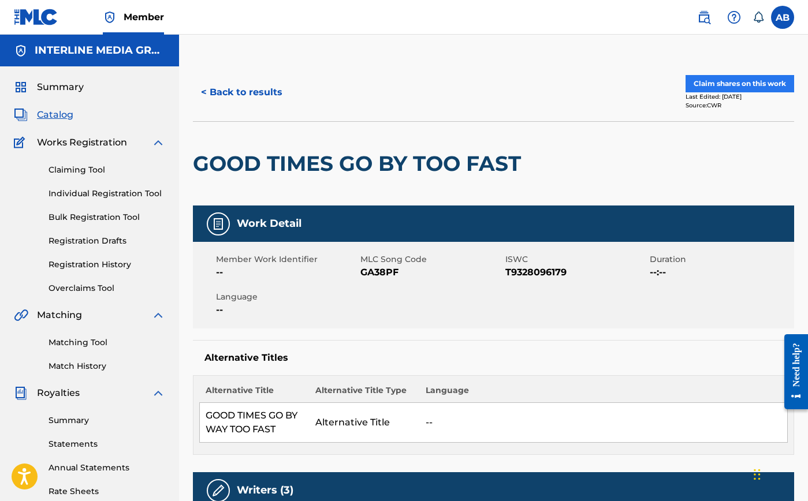
click at [735, 80] on button "Claim shares on this work" at bounding box center [739, 83] width 109 height 17
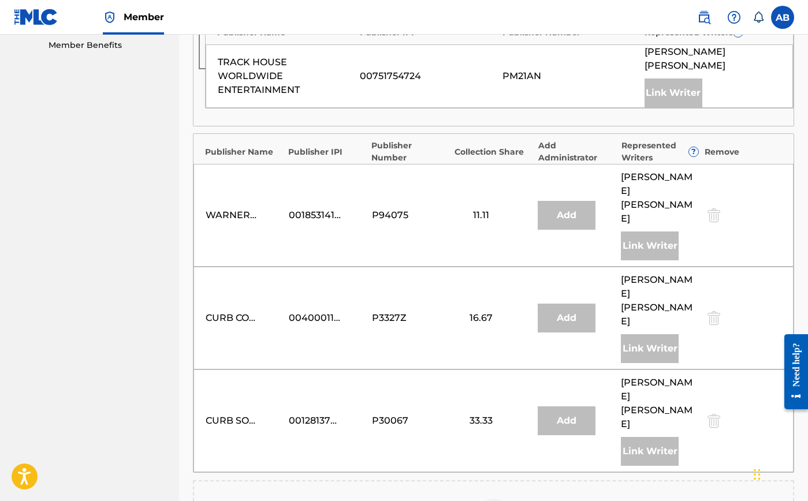
scroll to position [628, 0]
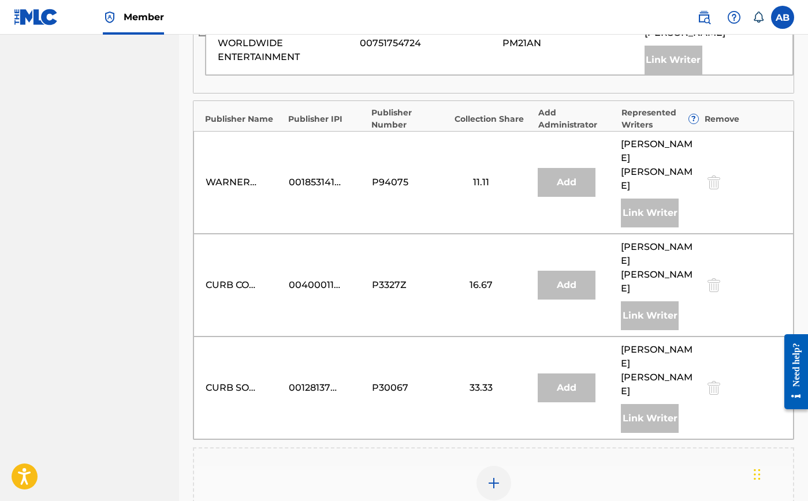
click at [501, 466] on div at bounding box center [493, 483] width 35 height 35
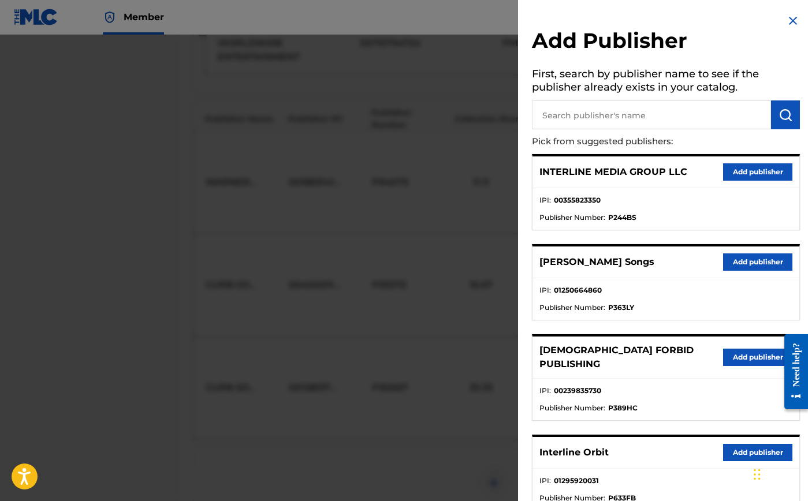
click at [791, 26] on img at bounding box center [793, 21] width 14 height 14
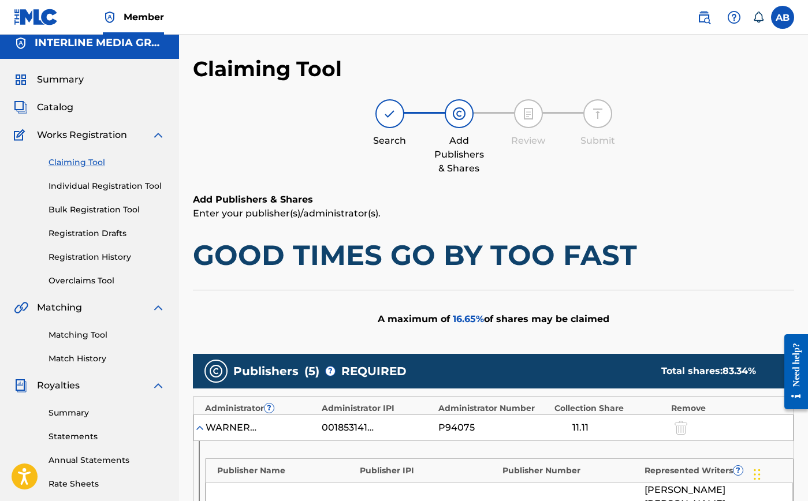
scroll to position [0, 0]
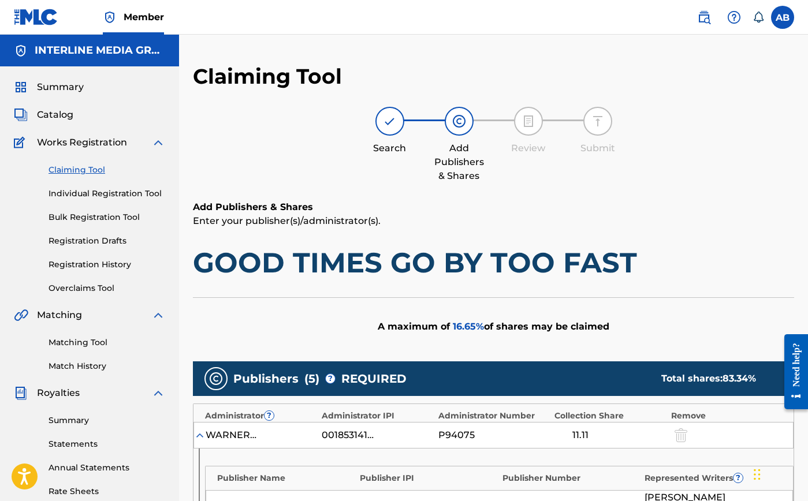
click at [639, 235] on div "Add Publishers & Shares Enter your publisher(s)/administrator(s). GOOD TIMES GO…" at bounding box center [493, 240] width 601 height 80
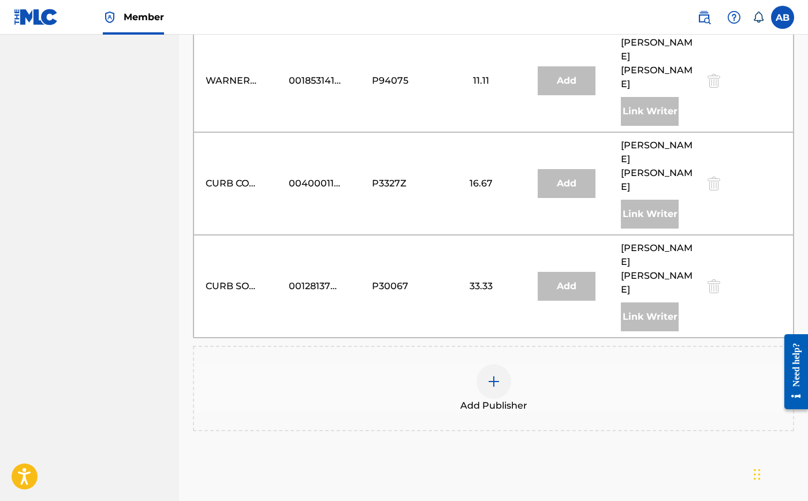
scroll to position [790, 0]
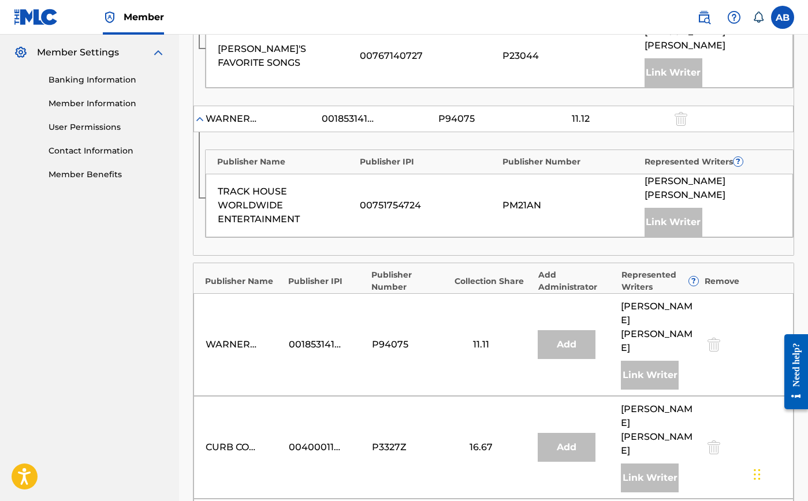
scroll to position [0, 0]
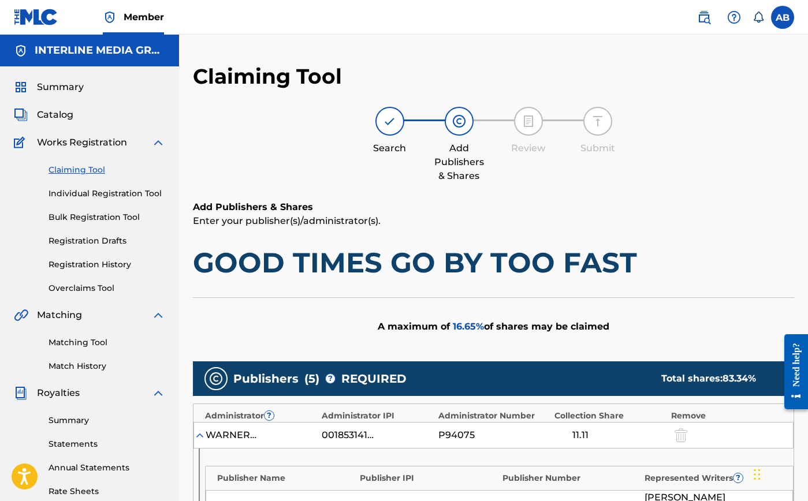
click at [703, 218] on p "Enter your publisher(s)/administrator(s)." at bounding box center [493, 221] width 601 height 14
click at [679, 249] on h1 "GOOD TIMES GO BY TOO FAST" at bounding box center [493, 262] width 601 height 35
click at [269, 301] on div "A maximum of 16.65 % of shares may be claimed" at bounding box center [493, 326] width 601 height 58
click at [435, 303] on div "A maximum of 16.65 % of shares may be claimed" at bounding box center [493, 326] width 601 height 58
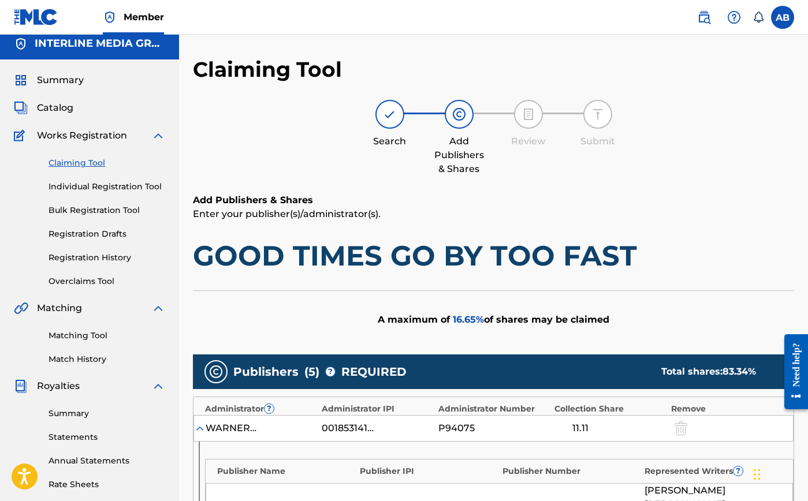
scroll to position [14, 0]
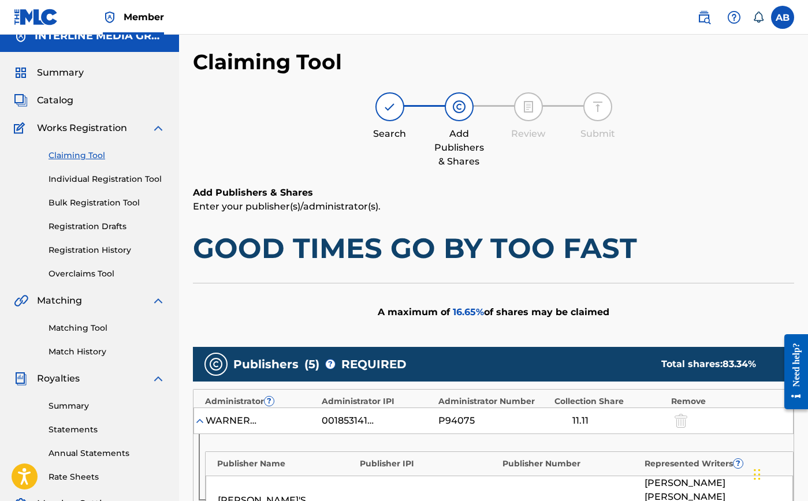
click at [665, 236] on h1 "GOOD TIMES GO BY TOO FAST" at bounding box center [493, 248] width 601 height 35
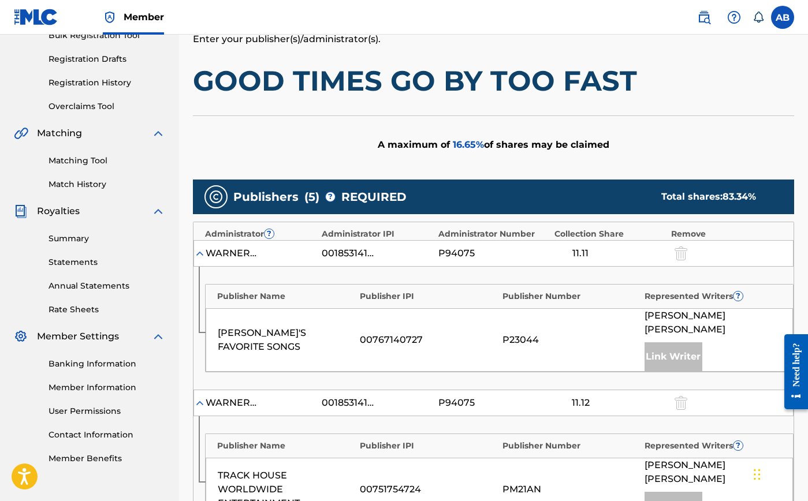
scroll to position [113, 0]
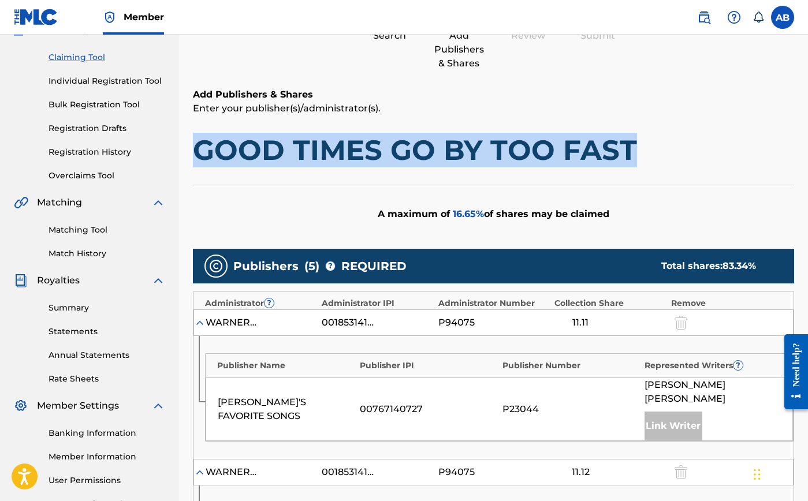
drag, startPoint x: 197, startPoint y: 154, endPoint x: 644, endPoint y: 150, distance: 446.4
click at [644, 150] on h1 "GOOD TIMES GO BY TOO FAST" at bounding box center [493, 150] width 601 height 35
copy h1 "GOOD TIMES GO BY TOO FAST"
click at [647, 157] on h1 "GOOD TIMES GO BY TOO FAST" at bounding box center [493, 150] width 601 height 35
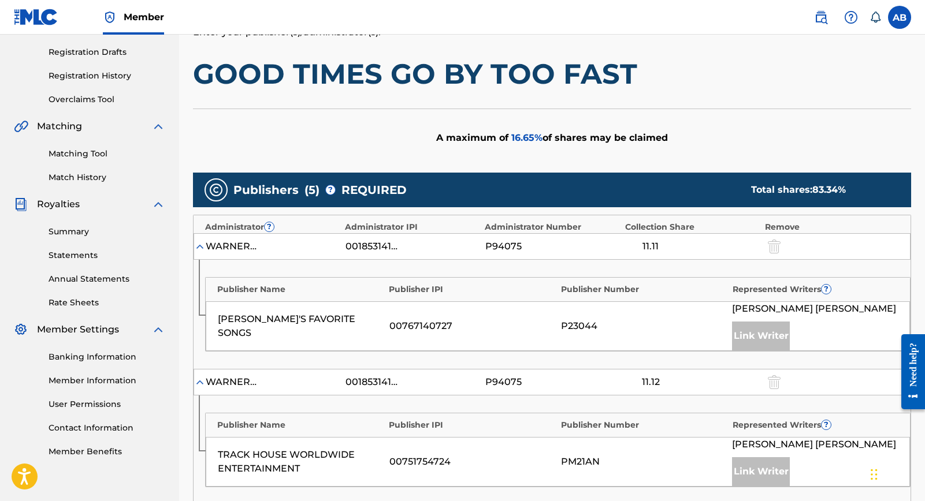
scroll to position [0, 0]
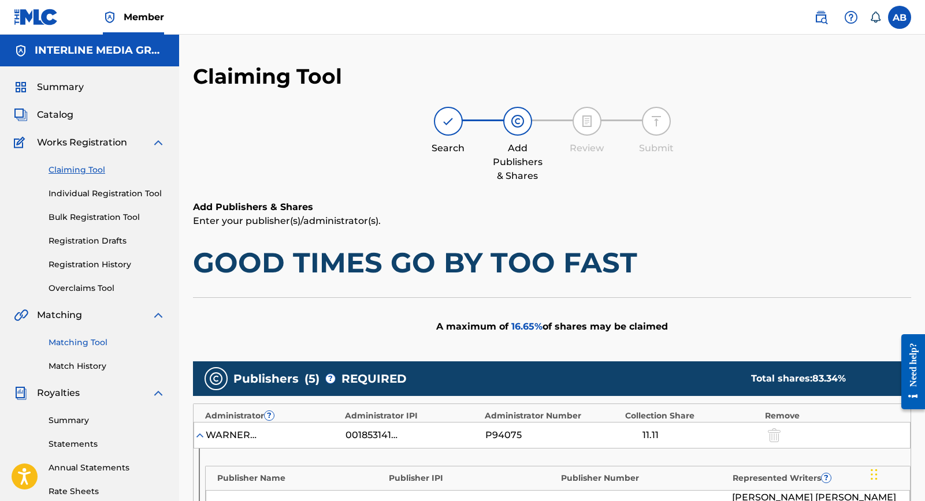
click at [89, 342] on link "Matching Tool" at bounding box center [107, 343] width 117 height 12
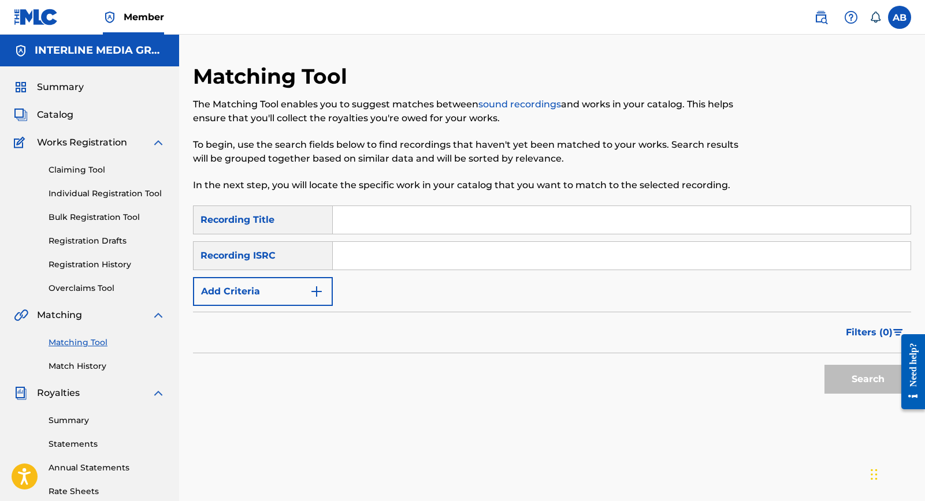
click at [372, 256] on input "Search Form" at bounding box center [621, 256] width 577 height 28
paste input "USMR17086791"
click at [807, 381] on button "Search" at bounding box center [867, 379] width 87 height 29
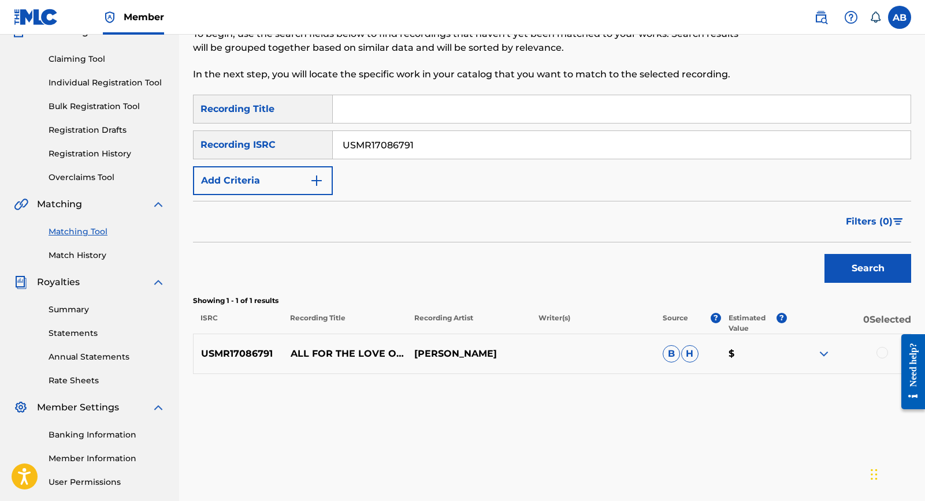
scroll to position [140, 0]
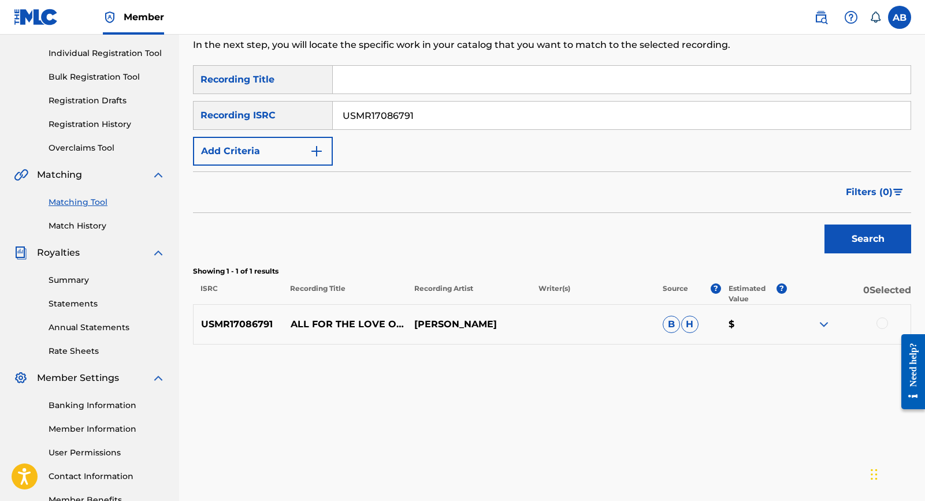
click at [383, 372] on div "Matching Tool The Matching Tool enables you to suggest matches between sound re…" at bounding box center [552, 221] width 718 height 597
drag, startPoint x: 880, startPoint y: 323, endPoint x: 870, endPoint y: 341, distance: 20.9
click at [807, 322] on div at bounding box center [882, 324] width 12 height 12
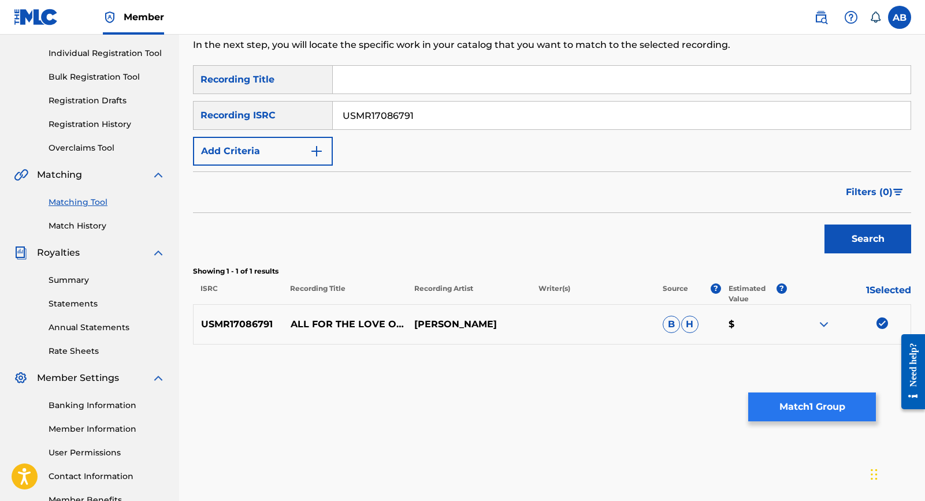
click at [793, 413] on button "Match 1 Group" at bounding box center [812, 407] width 128 height 29
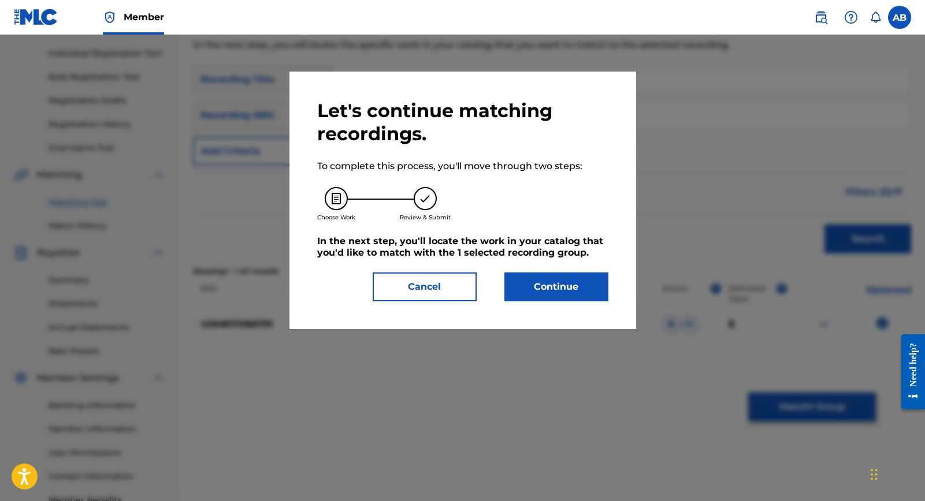
drag, startPoint x: 390, startPoint y: 289, endPoint x: 427, endPoint y: 352, distance: 73.0
click at [390, 289] on button "Cancel" at bounding box center [424, 287] width 104 height 29
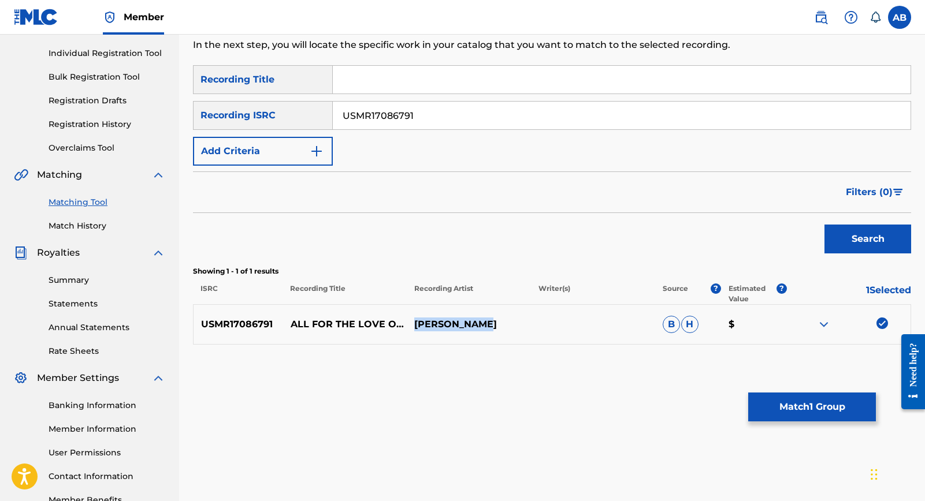
drag, startPoint x: 363, startPoint y: 314, endPoint x: 487, endPoint y: 318, distance: 124.2
click at [487, 318] on div "USMR17086791 ALL FOR THE LOVE OF SUNSHINE (WITH THE [PERSON_NAME] CONGREGATION)…" at bounding box center [552, 324] width 718 height 40
click at [540, 238] on div "Search" at bounding box center [552, 236] width 718 height 46
click at [399, 113] on input "USMR17086791" at bounding box center [621, 116] width 577 height 28
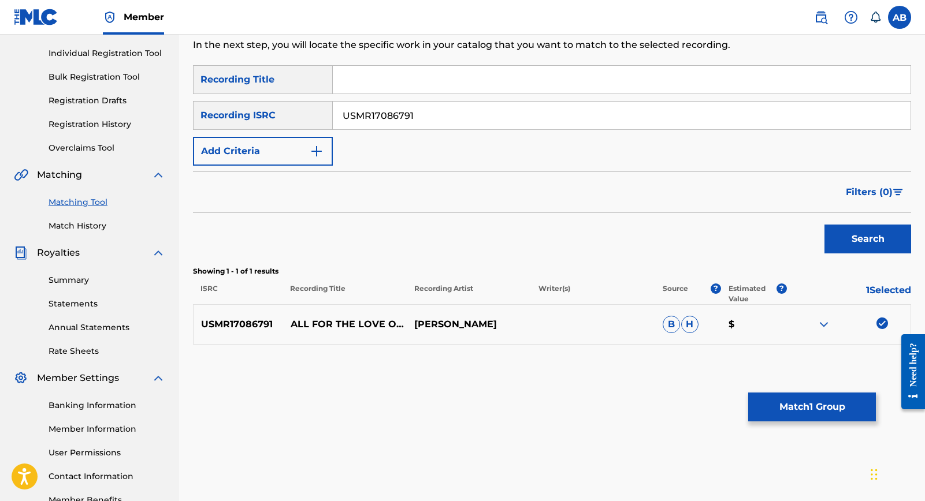
paste input "AT22500042"
type input "USAT22500042"
click at [807, 244] on button "Search" at bounding box center [867, 239] width 87 height 29
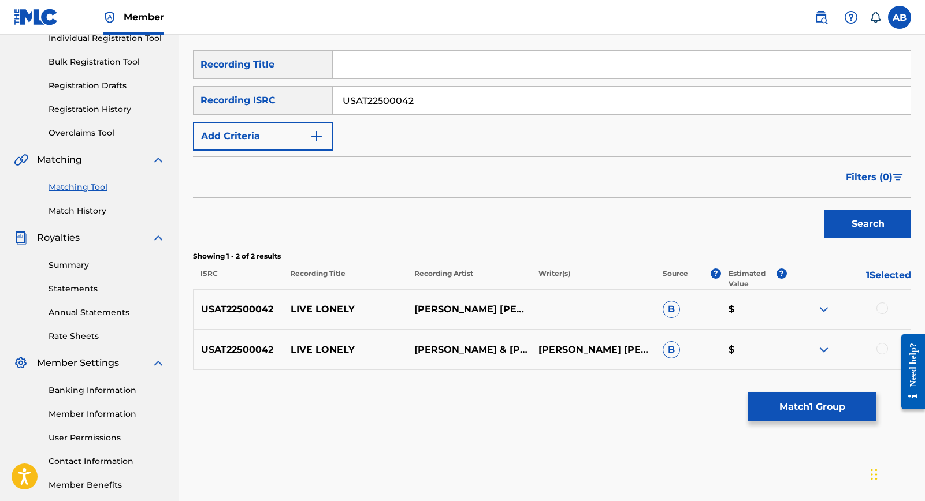
scroll to position [163, 0]
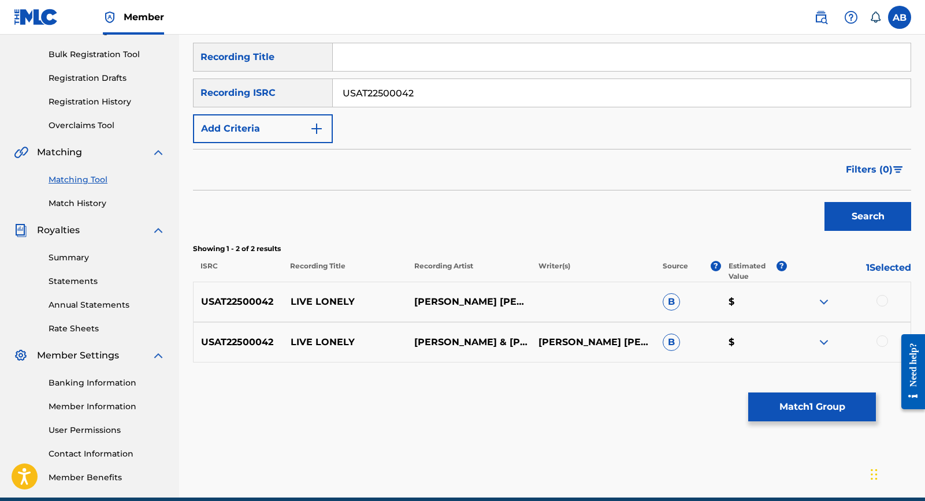
drag, startPoint x: 884, startPoint y: 301, endPoint x: 882, endPoint y: 329, distance: 28.4
click at [807, 303] on div at bounding box center [882, 301] width 12 height 12
click at [807, 349] on div "USAT22500042 LIVE LONELY [PERSON_NAME] & [PERSON_NAME] [PERSON_NAME] DE LORENZI…" at bounding box center [552, 342] width 718 height 40
click at [807, 345] on div at bounding box center [882, 342] width 12 height 12
click at [807, 419] on button "Match 3 Groups" at bounding box center [812, 407] width 128 height 29
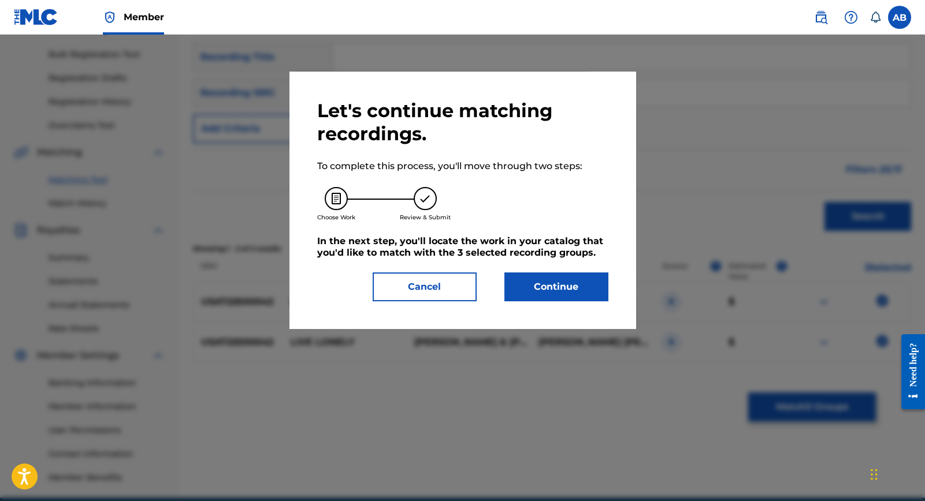
drag, startPoint x: 407, startPoint y: 289, endPoint x: 504, endPoint y: 261, distance: 100.3
click at [407, 289] on button "Cancel" at bounding box center [424, 287] width 104 height 29
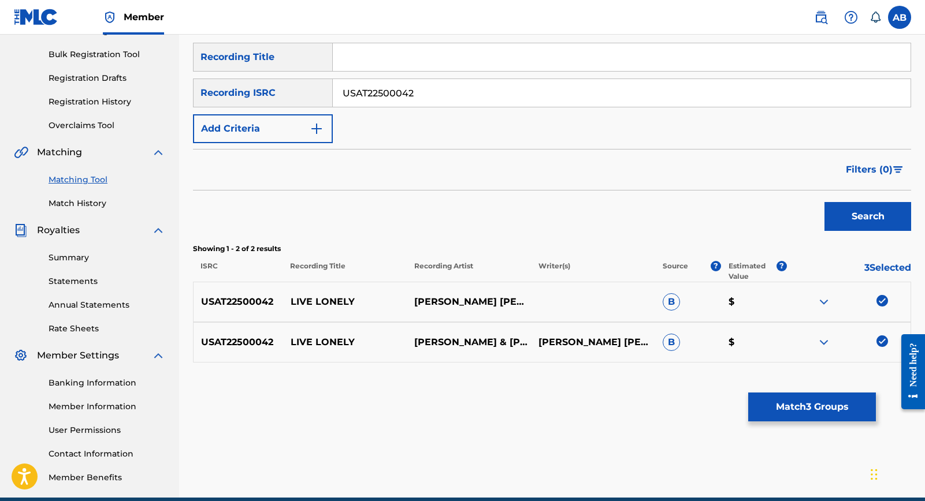
drag, startPoint x: 457, startPoint y: 170, endPoint x: 463, endPoint y: 178, distance: 9.9
click at [457, 170] on div "Filters ( 0 )" at bounding box center [552, 170] width 718 height 42
